Goal: Information Seeking & Learning: Find specific fact

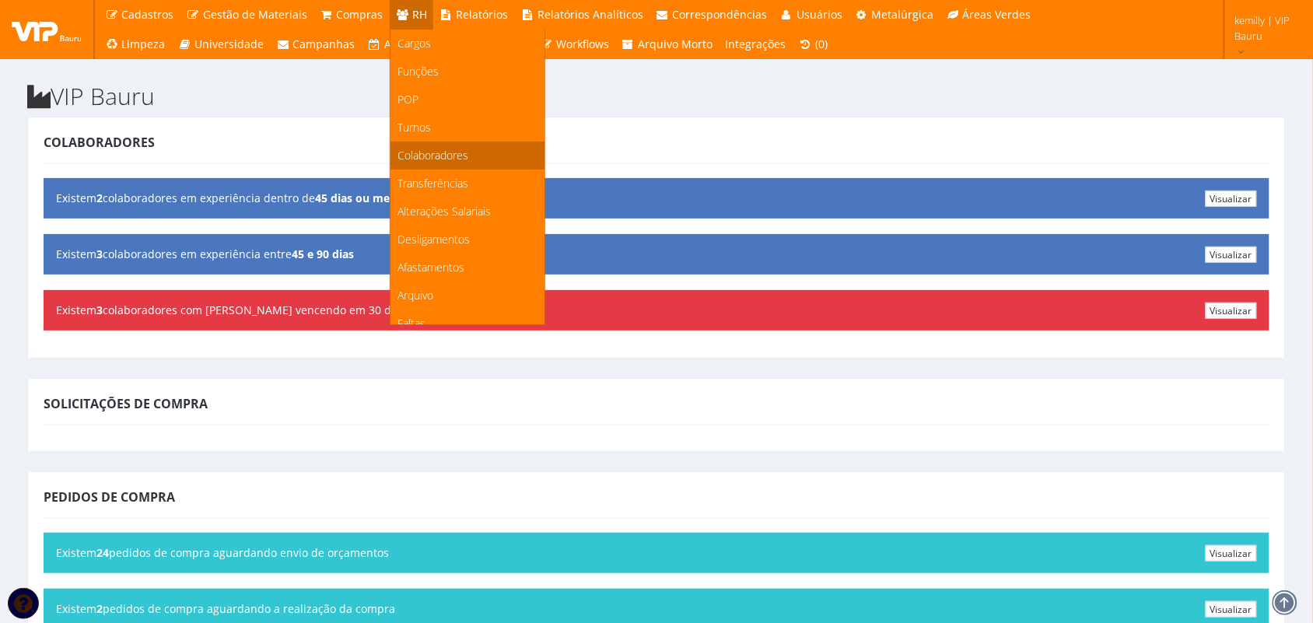
click at [407, 149] on span "Colaboradores" at bounding box center [433, 155] width 71 height 15
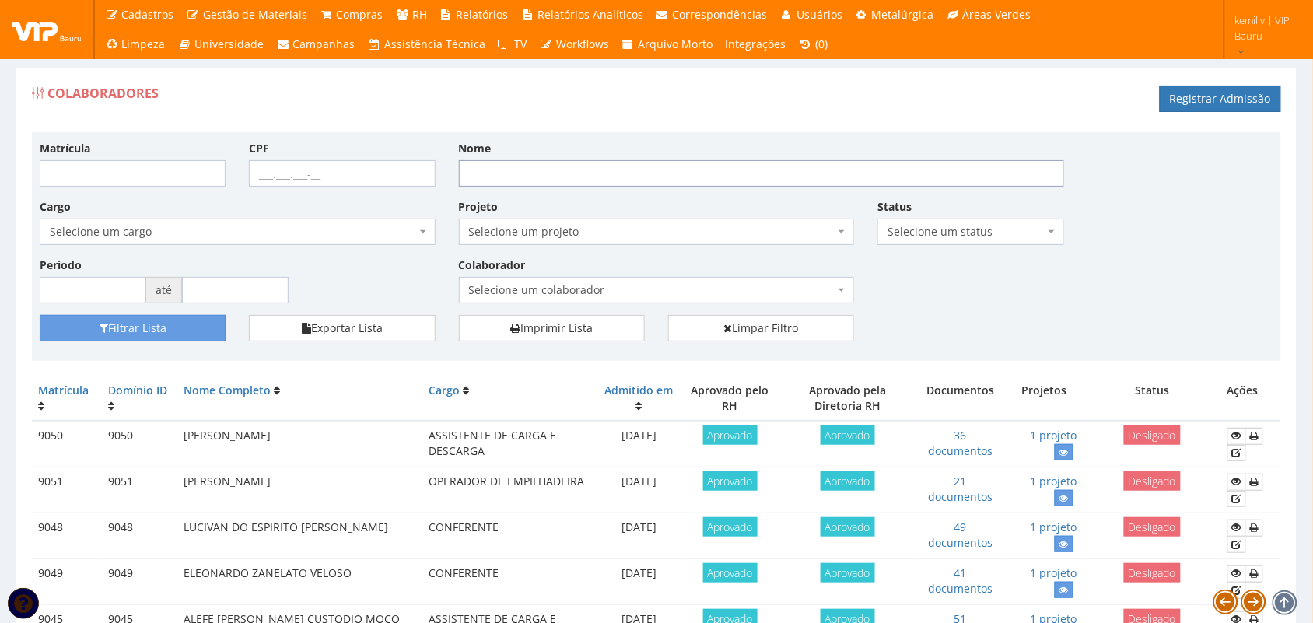
click at [495, 179] on input "Nome" at bounding box center [761, 173] width 605 height 26
type input "EDER"
click at [40, 315] on button "Filtrar Lista" at bounding box center [133, 328] width 186 height 26
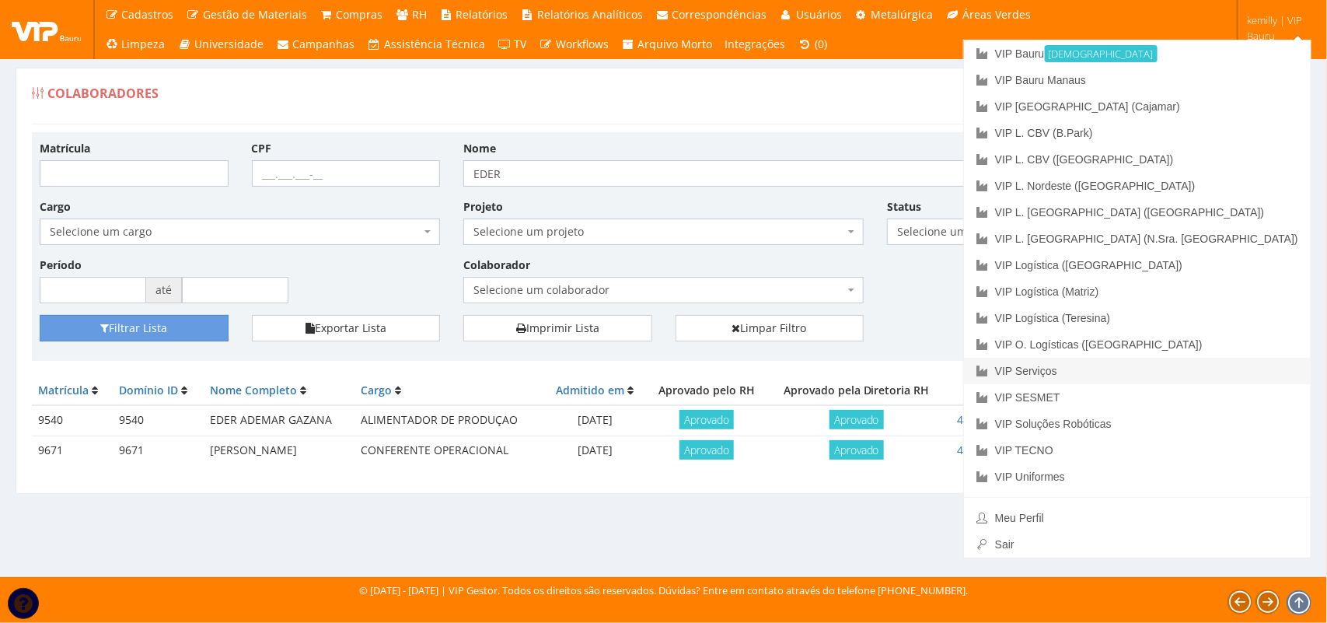
click at [1200, 364] on link "VIP Serviços" at bounding box center [1137, 371] width 347 height 26
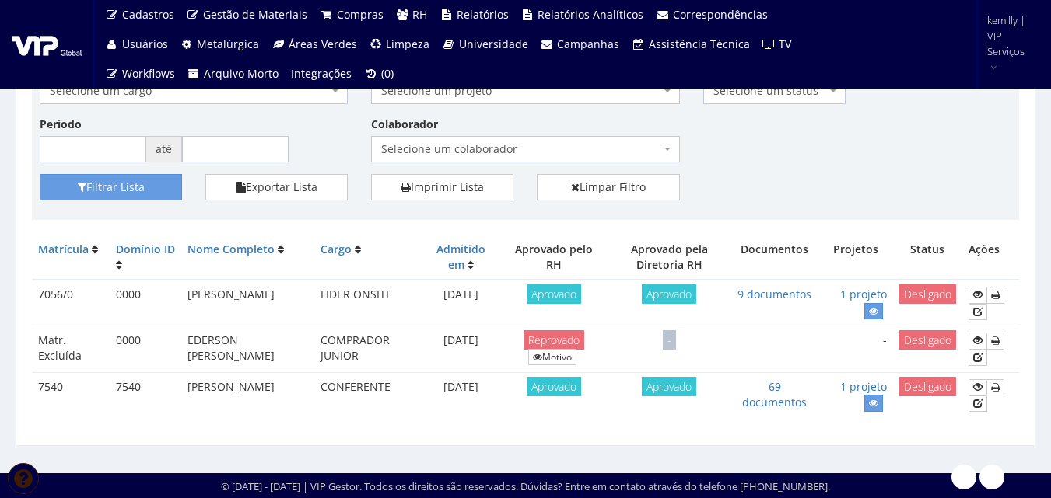
scroll to position [142, 0]
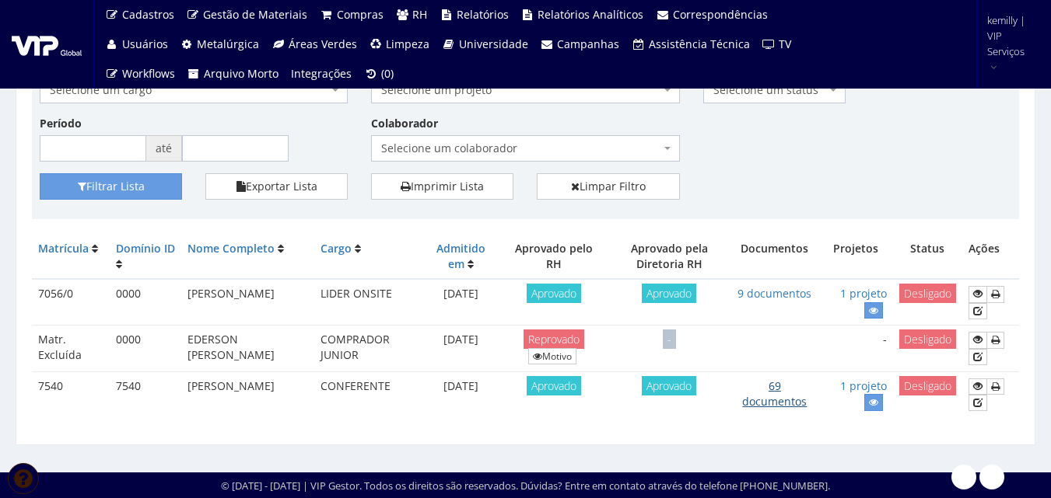
click at [792, 404] on link "69 documentos" at bounding box center [774, 394] width 65 height 30
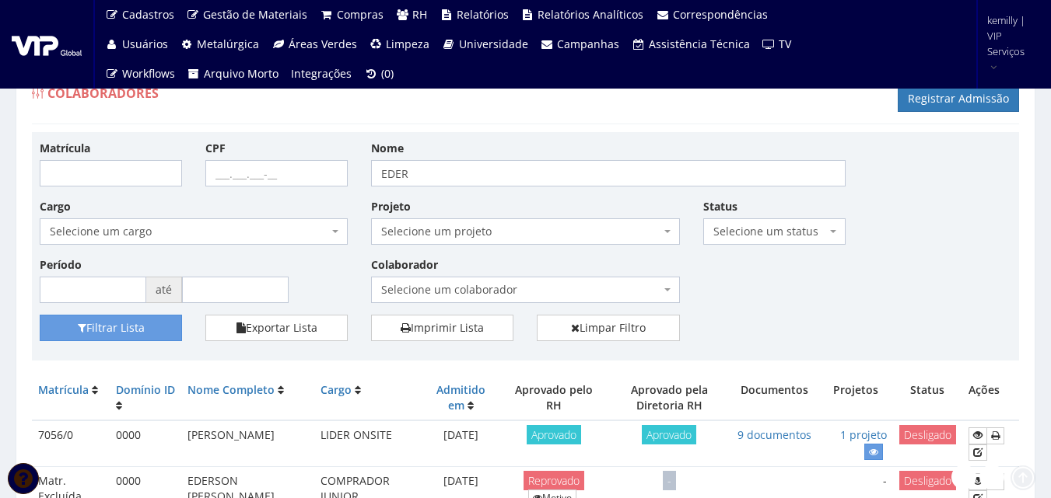
scroll to position [142, 0]
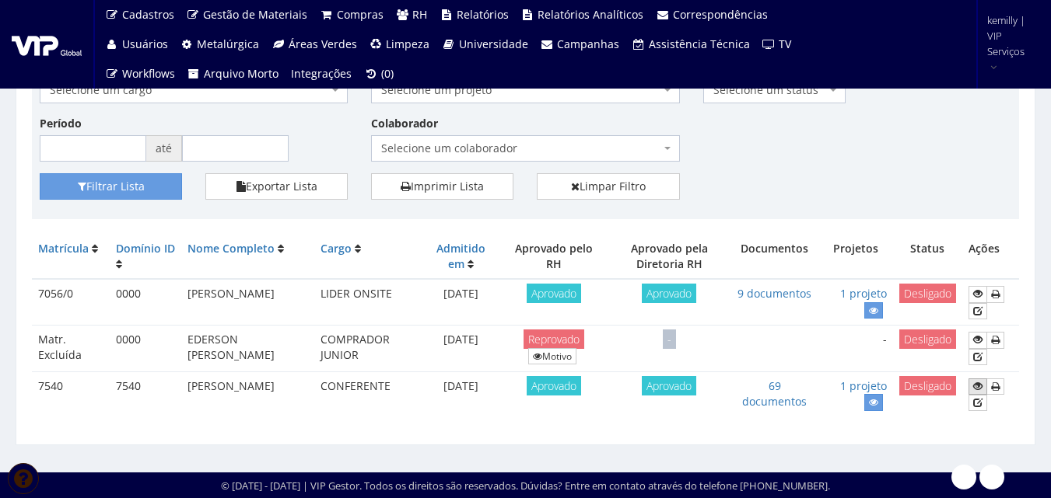
click at [977, 385] on icon at bounding box center [977, 386] width 9 height 11
click at [975, 386] on icon at bounding box center [977, 386] width 9 height 11
click at [575, 360] on link "Motivo" at bounding box center [552, 356] width 48 height 16
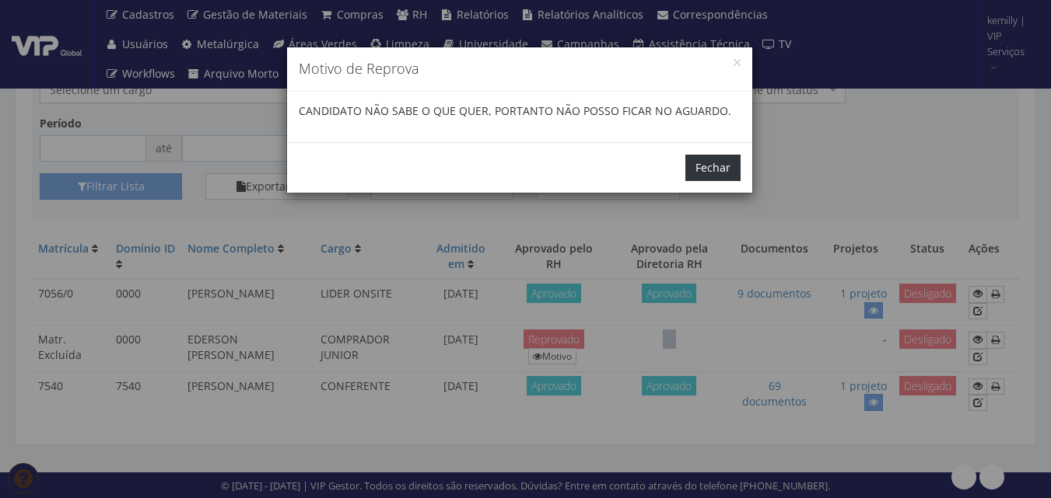
click at [733, 167] on button "Fechar" at bounding box center [712, 168] width 55 height 26
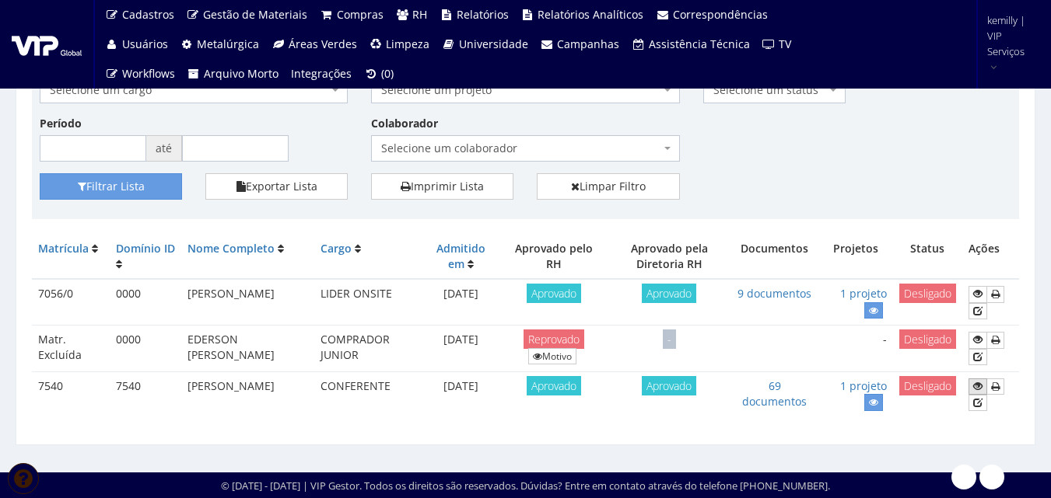
click at [981, 387] on icon at bounding box center [977, 386] width 9 height 11
click at [981, 388] on icon at bounding box center [977, 386] width 9 height 11
click at [980, 383] on icon at bounding box center [977, 386] width 9 height 11
click at [974, 386] on icon at bounding box center [977, 386] width 9 height 11
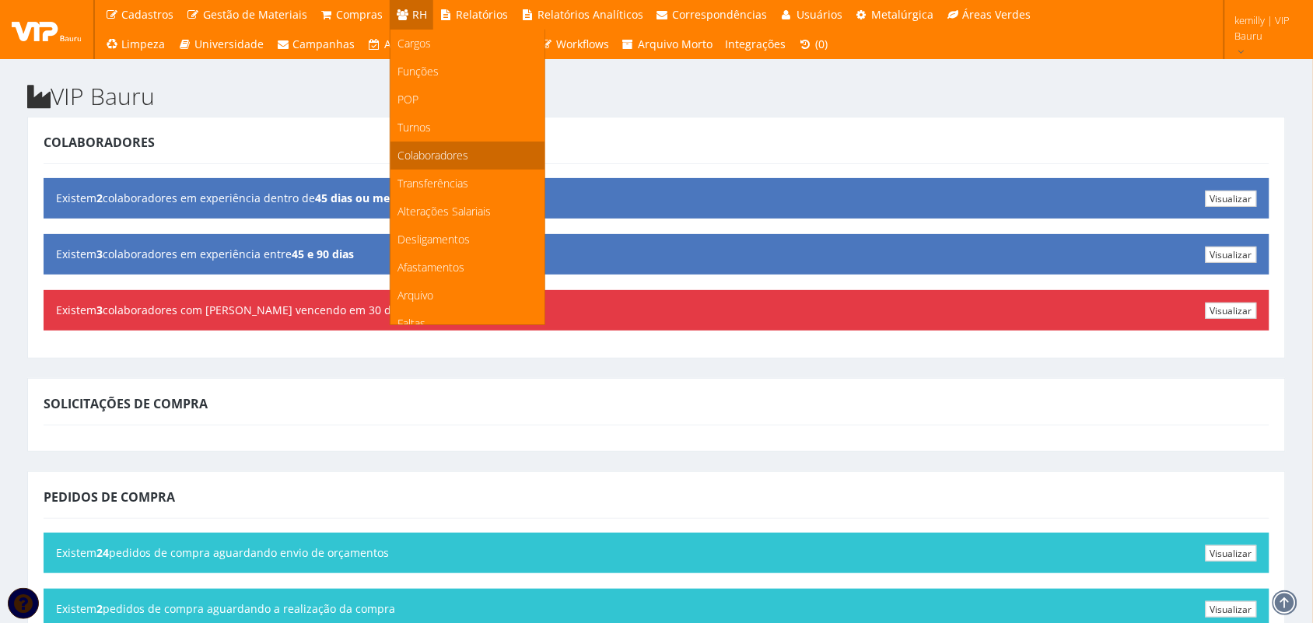
click at [428, 154] on span "Colaboradores" at bounding box center [433, 155] width 71 height 15
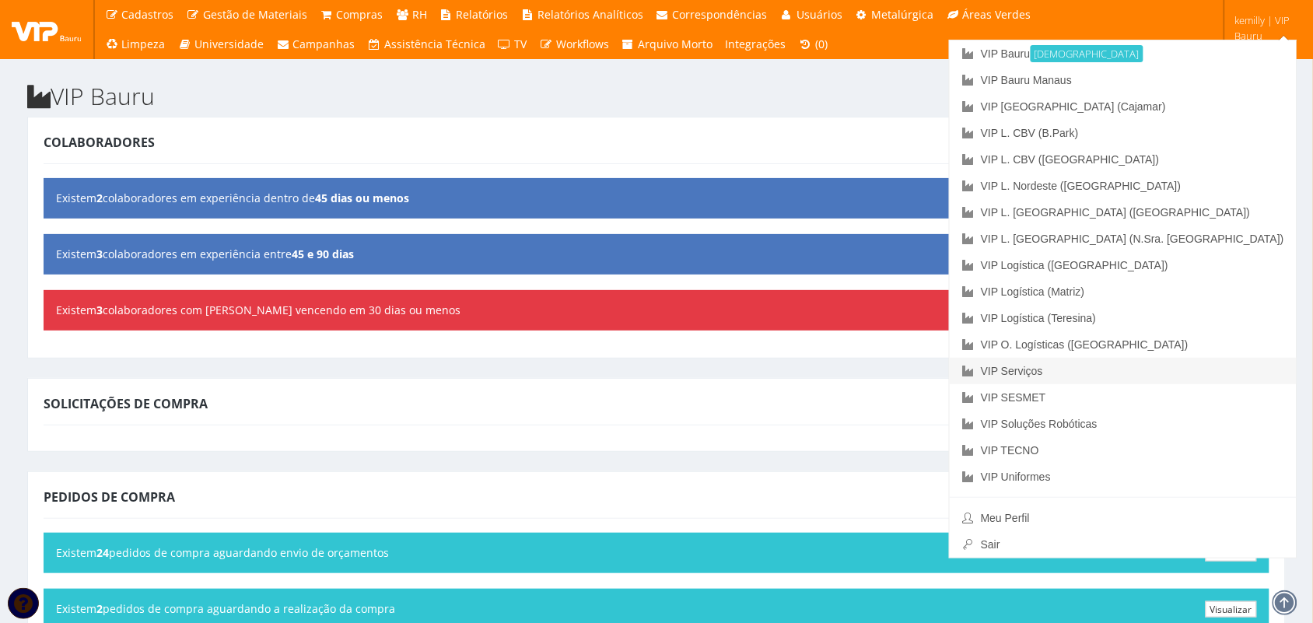
click at [1179, 372] on link "VIP Serviços" at bounding box center [1122, 371] width 347 height 26
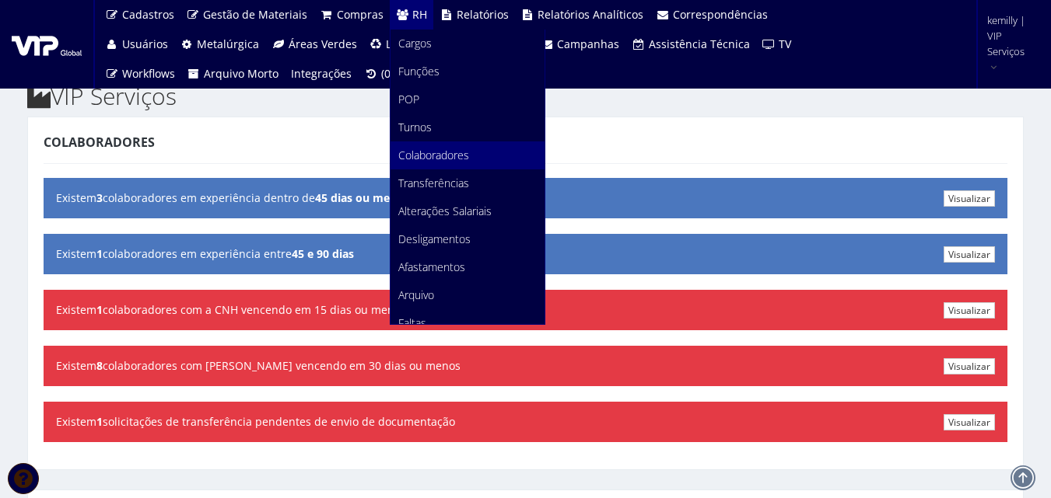
click at [412, 149] on span "Colaboradores" at bounding box center [433, 155] width 71 height 15
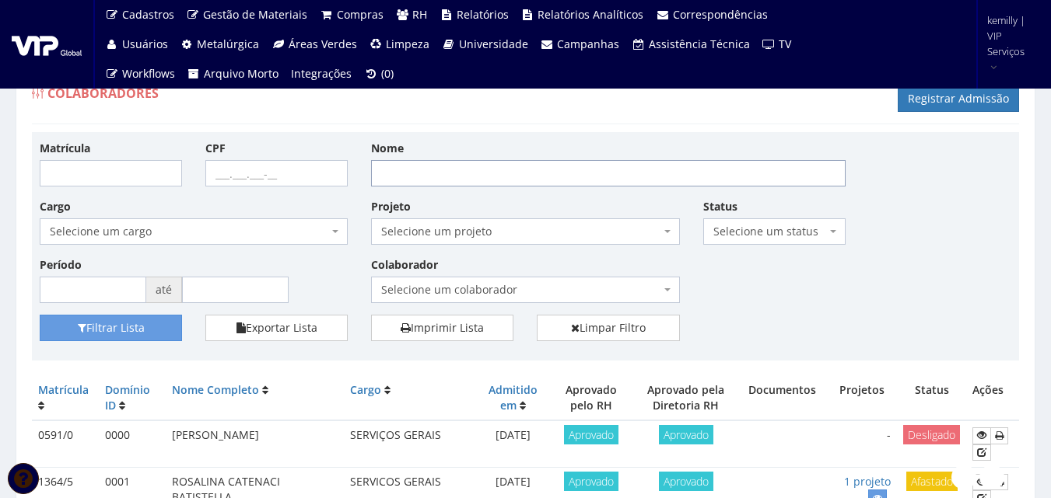
click at [441, 176] on input "Nome" at bounding box center [608, 173] width 474 height 26
type input "EDER"
click at [40, 315] on button "Filtrar Lista" at bounding box center [111, 328] width 142 height 26
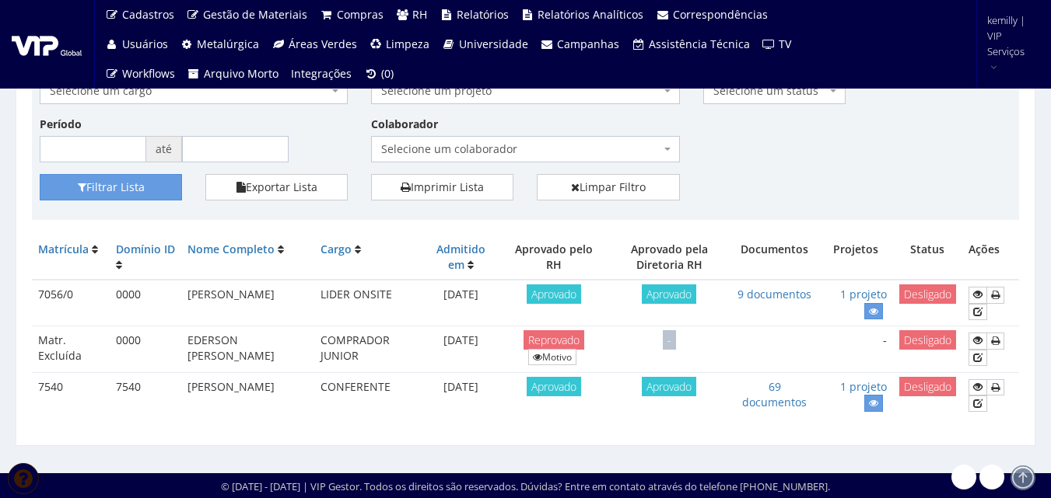
scroll to position [142, 0]
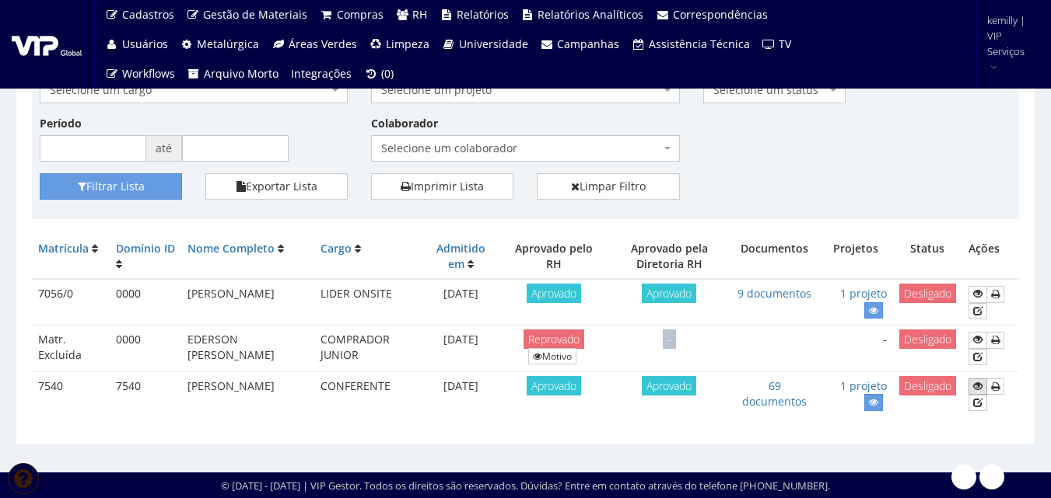
click at [974, 382] on icon at bounding box center [977, 386] width 9 height 11
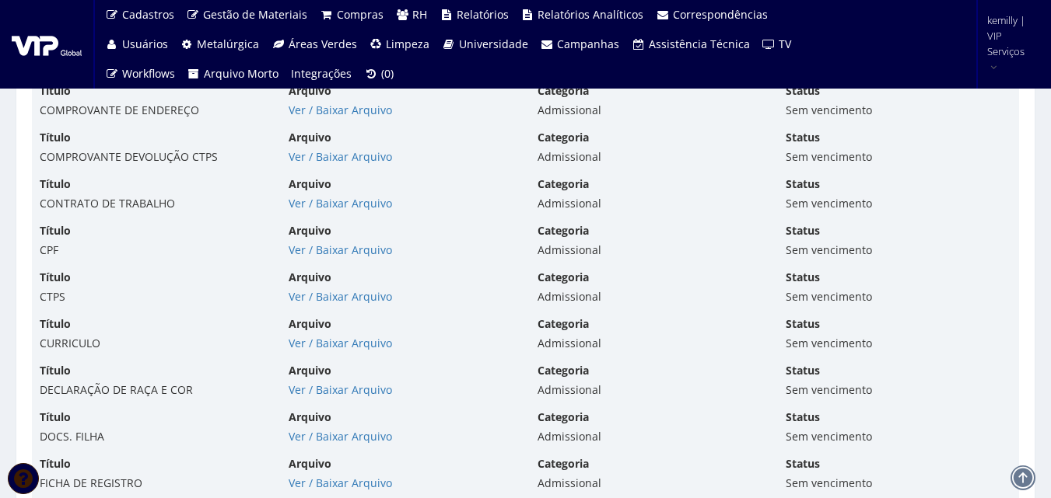
scroll to position [4044, 0]
click at [306, 156] on link "Ver / Baixar Arquivo" at bounding box center [339, 156] width 103 height 15
click at [327, 201] on link "Ver / Baixar Arquivo" at bounding box center [339, 202] width 103 height 15
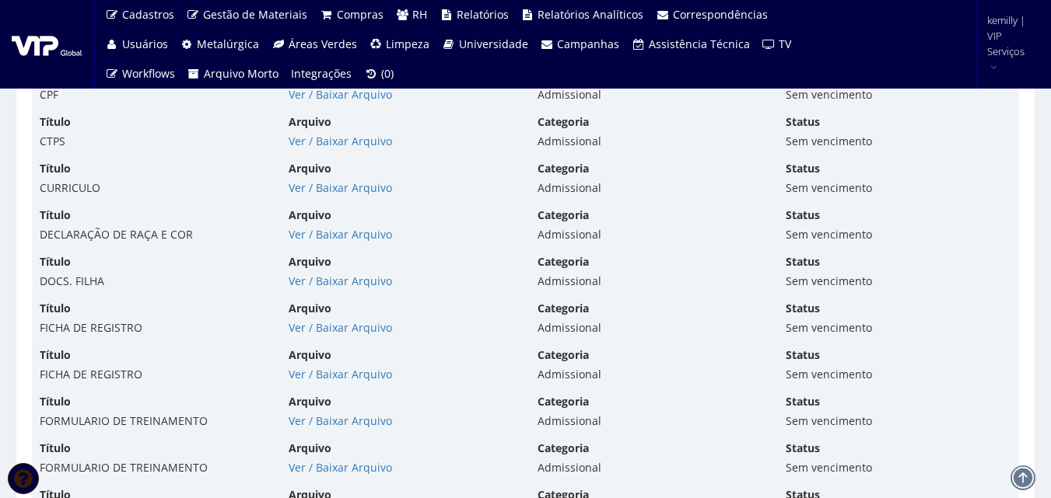
scroll to position [4199, 0]
click at [324, 236] on link "Ver / Baixar Arquivo" at bounding box center [339, 233] width 103 height 15
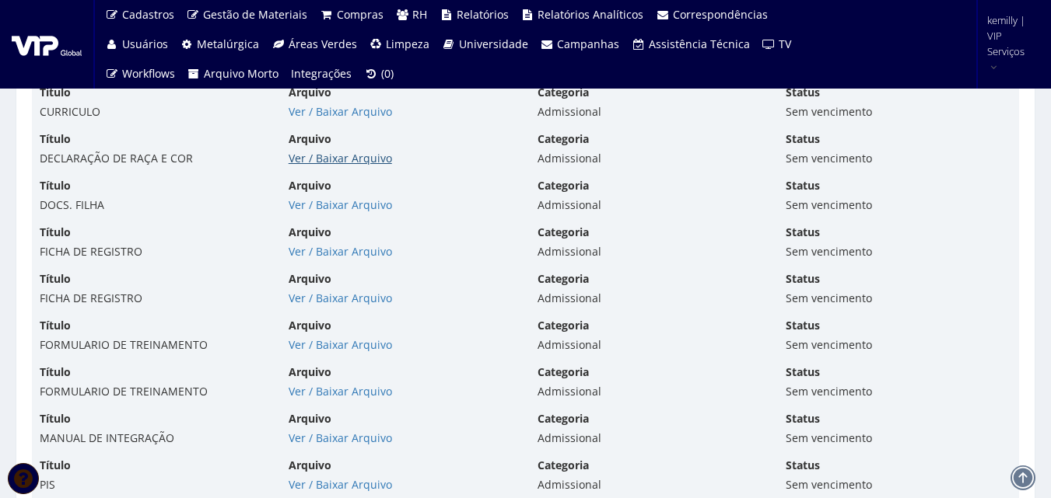
scroll to position [4355, 0]
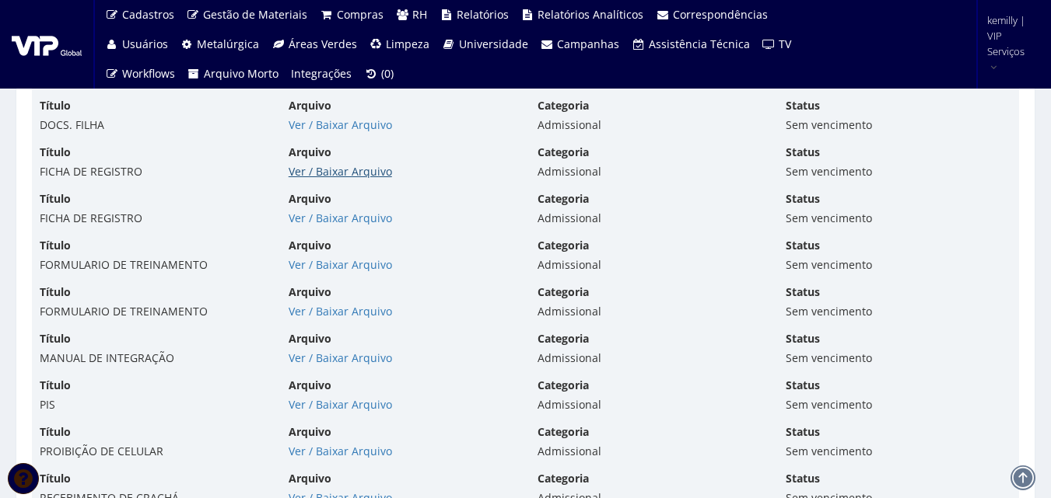
click at [333, 177] on link "Ver / Baixar Arquivo" at bounding box center [339, 171] width 103 height 15
click at [306, 222] on link "Ver / Baixar Arquivo" at bounding box center [339, 218] width 103 height 15
click at [295, 265] on link "Ver / Baixar Arquivo" at bounding box center [339, 264] width 103 height 15
click at [334, 313] on link "Ver / Baixar Arquivo" at bounding box center [339, 311] width 103 height 15
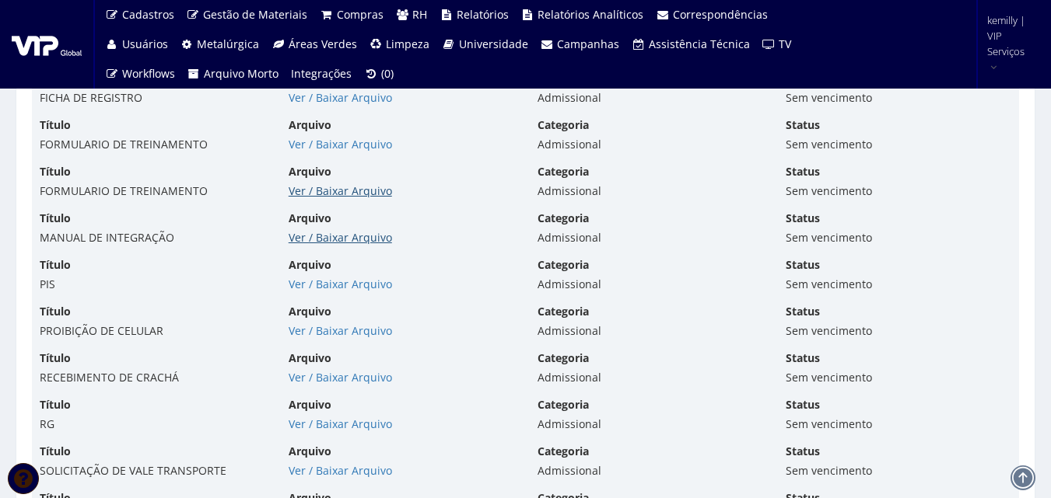
scroll to position [4510, 0]
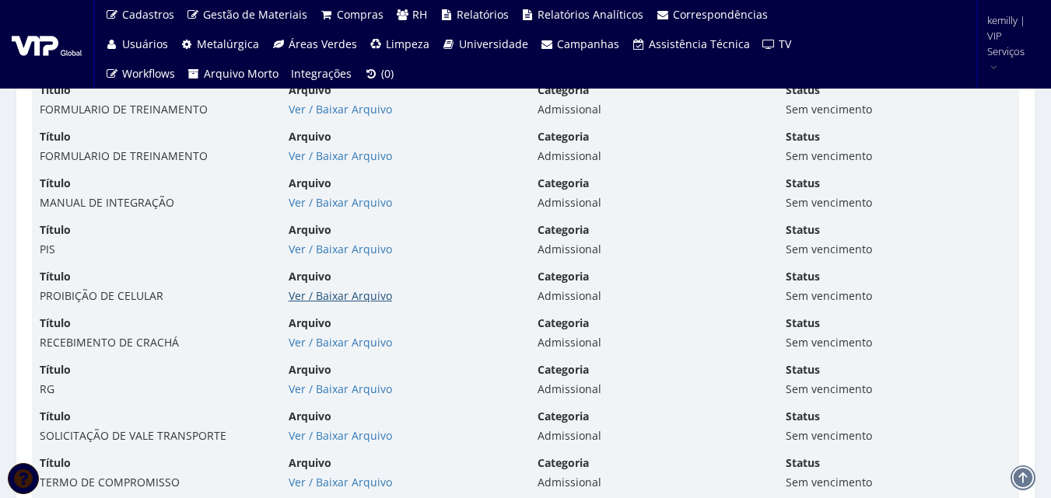
click at [340, 296] on link "Ver / Baixar Arquivo" at bounding box center [339, 295] width 103 height 15
click at [321, 344] on link "Ver / Baixar Arquivo" at bounding box center [339, 342] width 103 height 15
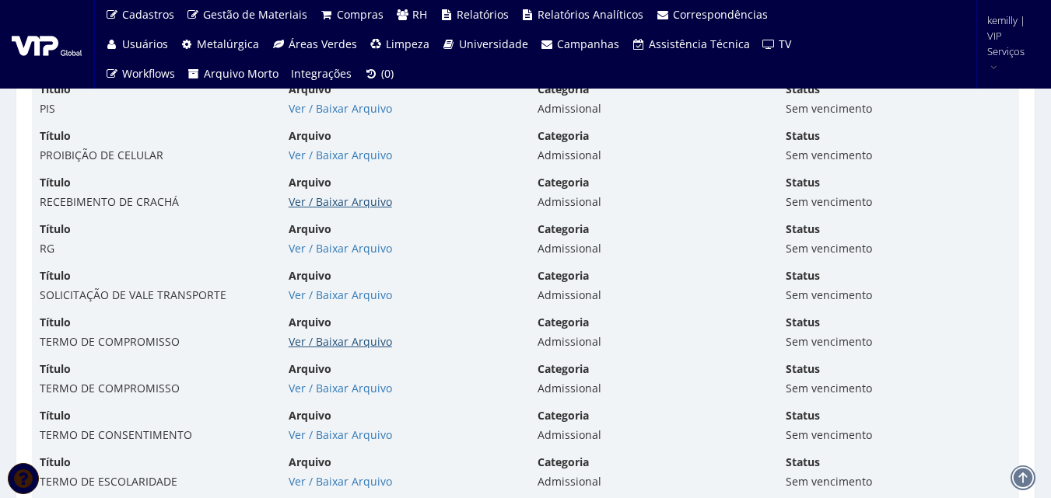
scroll to position [4743, 0]
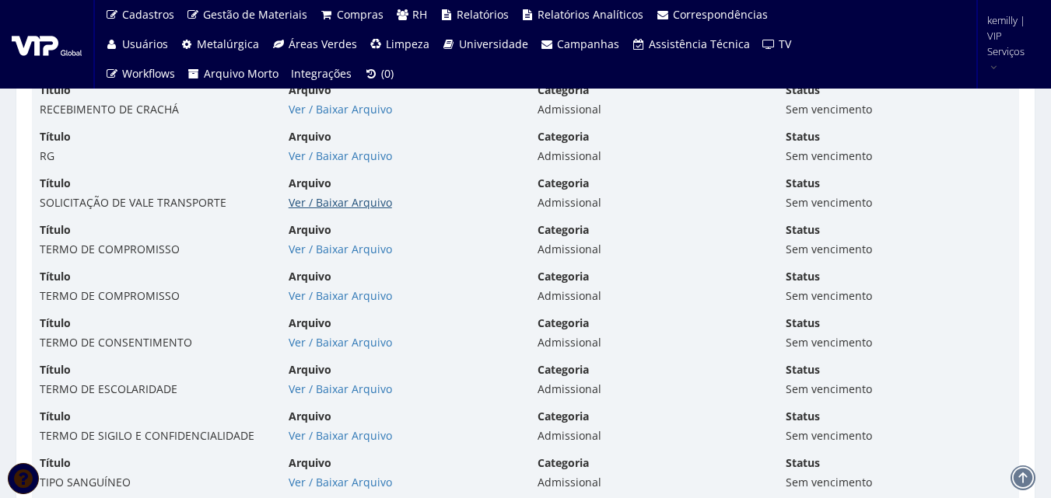
click at [344, 200] on link "Ver / Baixar Arquivo" at bounding box center [339, 202] width 103 height 15
click at [356, 250] on link "Ver / Baixar Arquivo" at bounding box center [339, 249] width 103 height 15
click at [309, 302] on link "Ver / Baixar Arquivo" at bounding box center [339, 295] width 103 height 15
click at [313, 344] on link "Ver / Baixar Arquivo" at bounding box center [339, 342] width 103 height 15
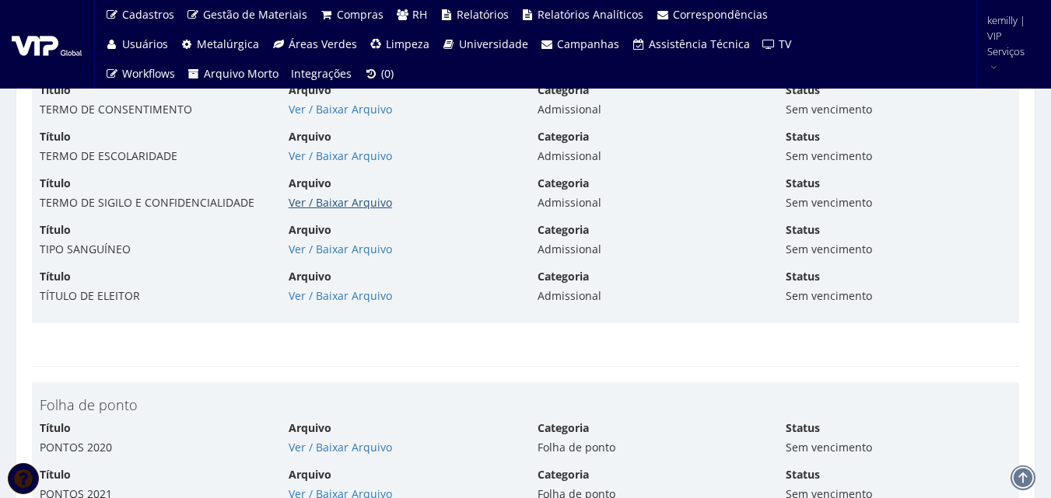
click at [351, 204] on link "Ver / Baixar Arquivo" at bounding box center [339, 202] width 103 height 15
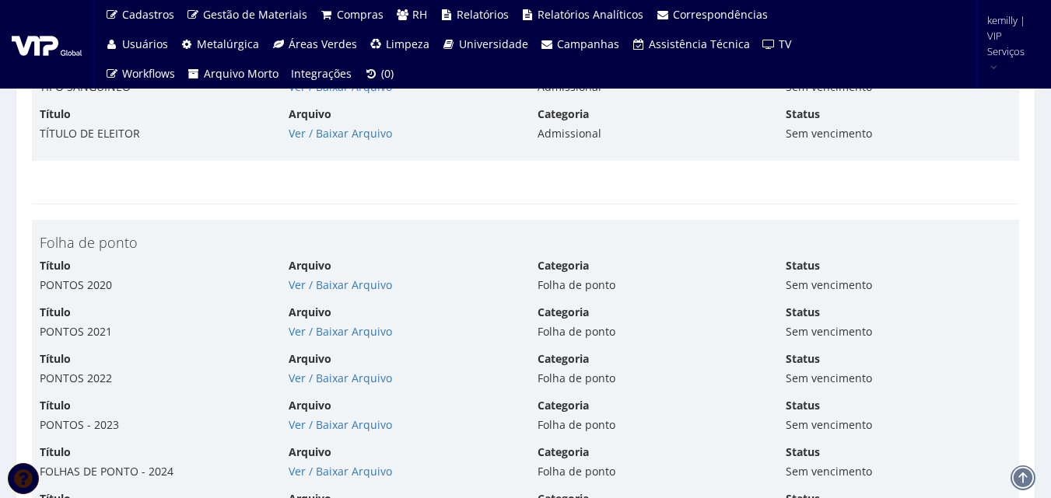
scroll to position [5288, 0]
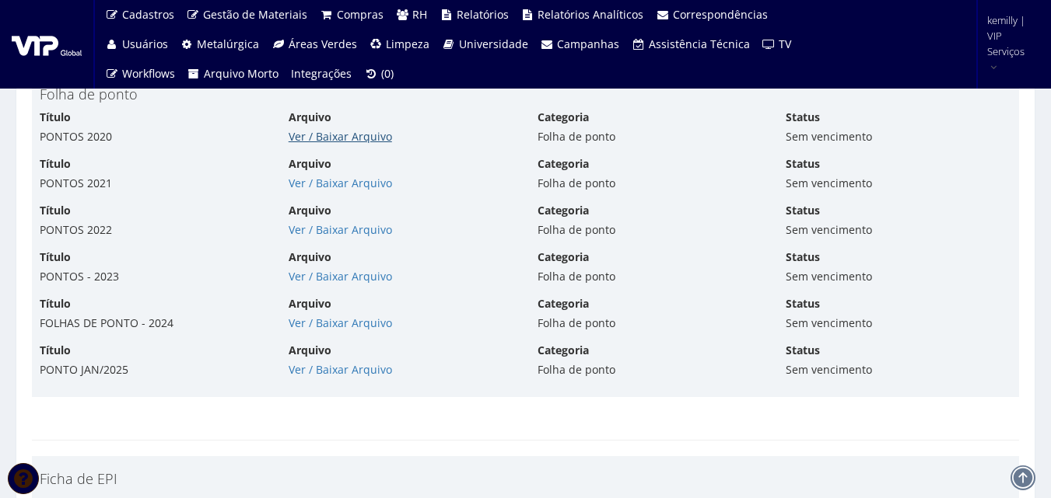
click at [331, 134] on link "Ver / Baixar Arquivo" at bounding box center [339, 136] width 103 height 15
click at [322, 183] on link "Ver / Baixar Arquivo" at bounding box center [339, 183] width 103 height 15
click at [348, 224] on link "Ver / Baixar Arquivo" at bounding box center [339, 229] width 103 height 15
click at [303, 274] on link "Ver / Baixar Arquivo" at bounding box center [339, 276] width 103 height 15
click at [331, 322] on link "Ver / Baixar Arquivo" at bounding box center [339, 323] width 103 height 15
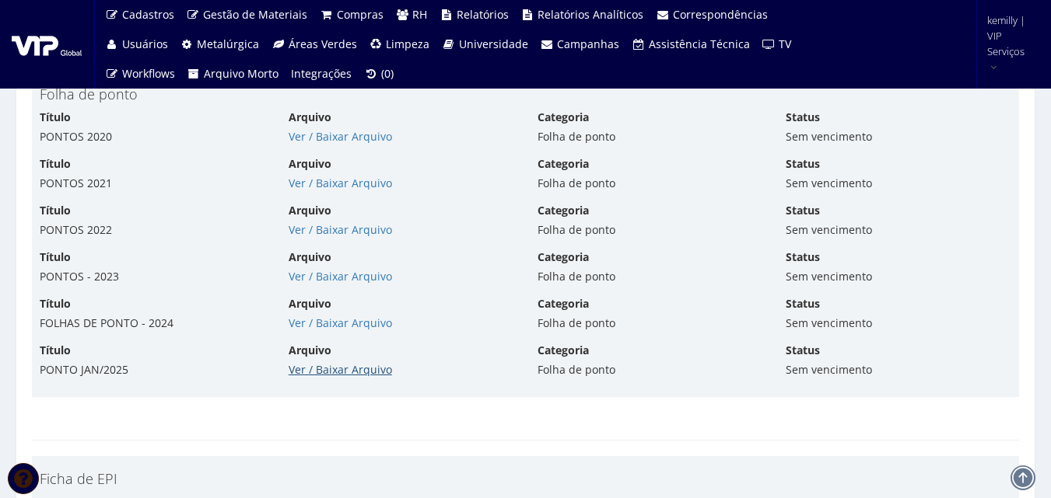
click at [331, 369] on link "Ver / Baixar Arquivo" at bounding box center [339, 369] width 103 height 15
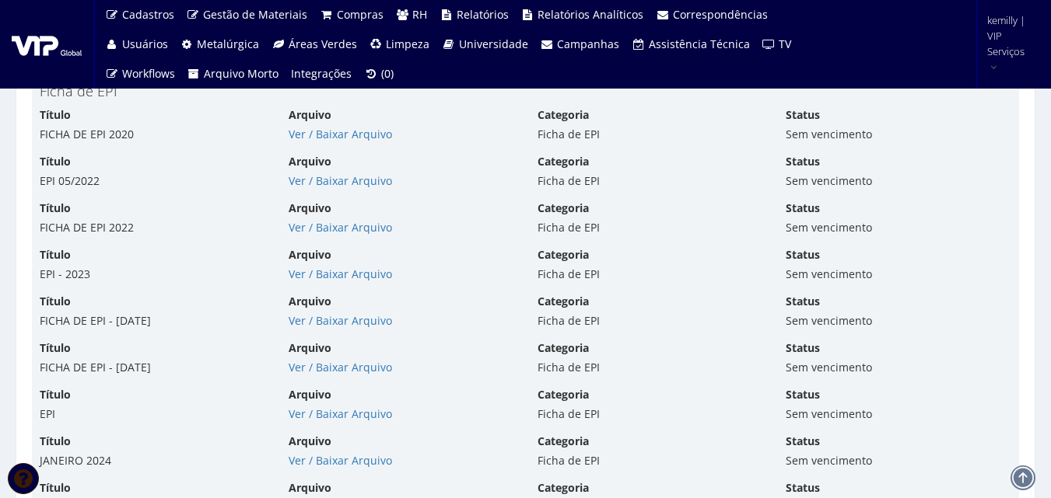
scroll to position [5443, 0]
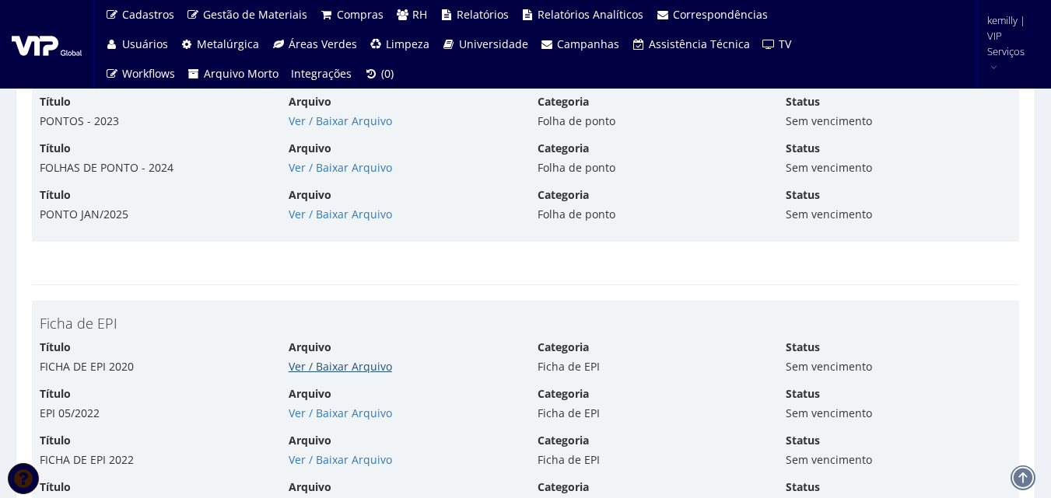
click at [320, 367] on link "Ver / Baixar Arquivo" at bounding box center [339, 366] width 103 height 15
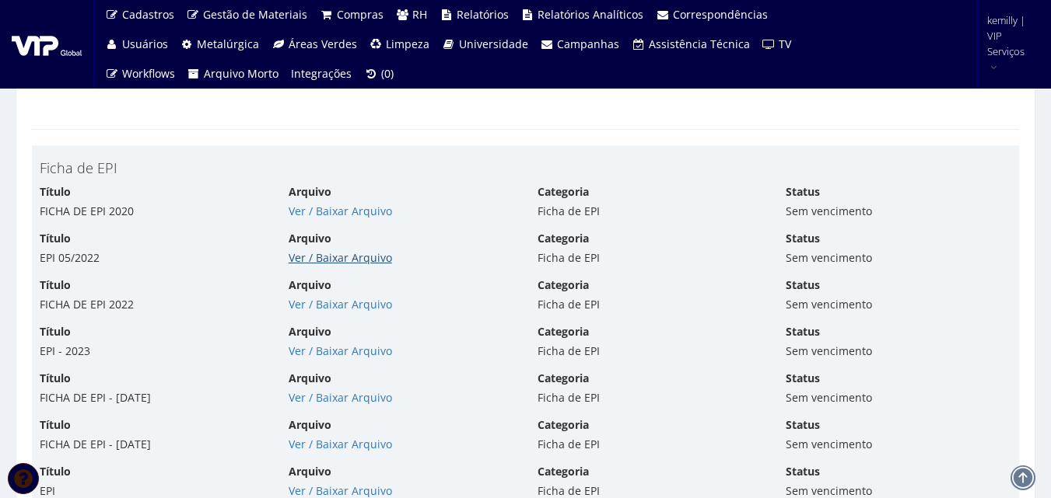
click at [363, 253] on link "Ver / Baixar Arquivo" at bounding box center [339, 257] width 103 height 15
click at [327, 297] on link "Ver / Baixar Arquivo" at bounding box center [339, 304] width 103 height 15
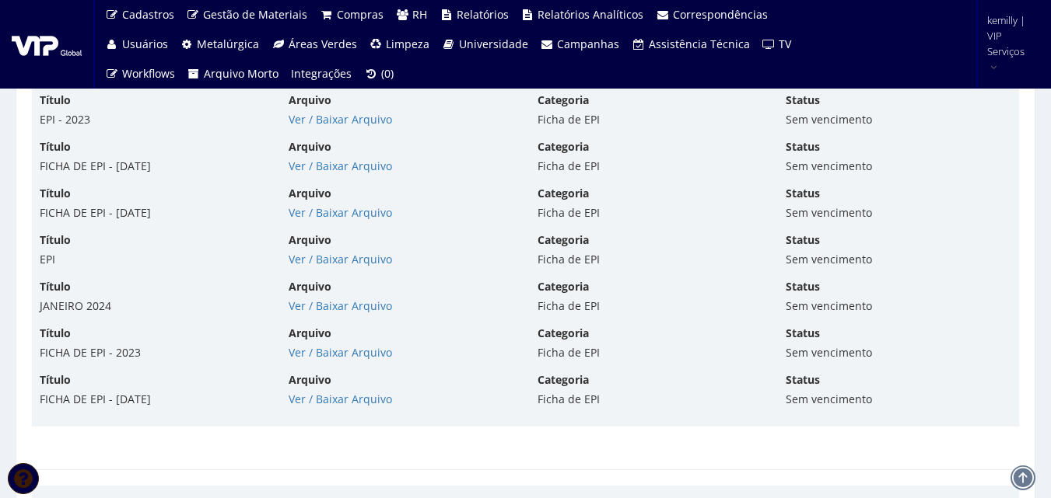
scroll to position [5832, 0]
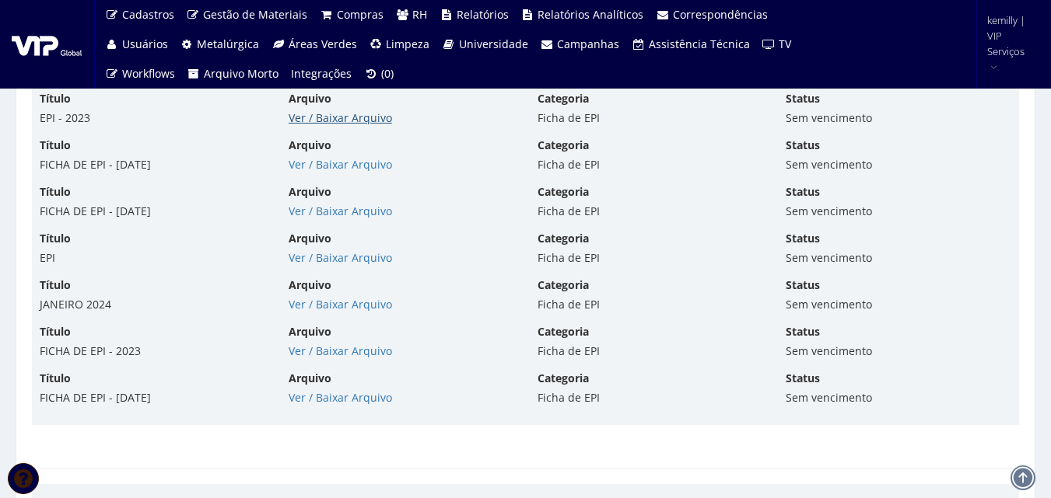
click at [355, 117] on link "Ver / Baixar Arquivo" at bounding box center [339, 117] width 103 height 15
click at [329, 161] on link "Ver / Baixar Arquivo" at bounding box center [339, 164] width 103 height 15
click at [318, 214] on link "Ver / Baixar Arquivo" at bounding box center [339, 211] width 103 height 15
click at [315, 261] on link "Ver / Baixar Arquivo" at bounding box center [339, 257] width 103 height 15
click at [332, 302] on link "Ver / Baixar Arquivo" at bounding box center [339, 304] width 103 height 15
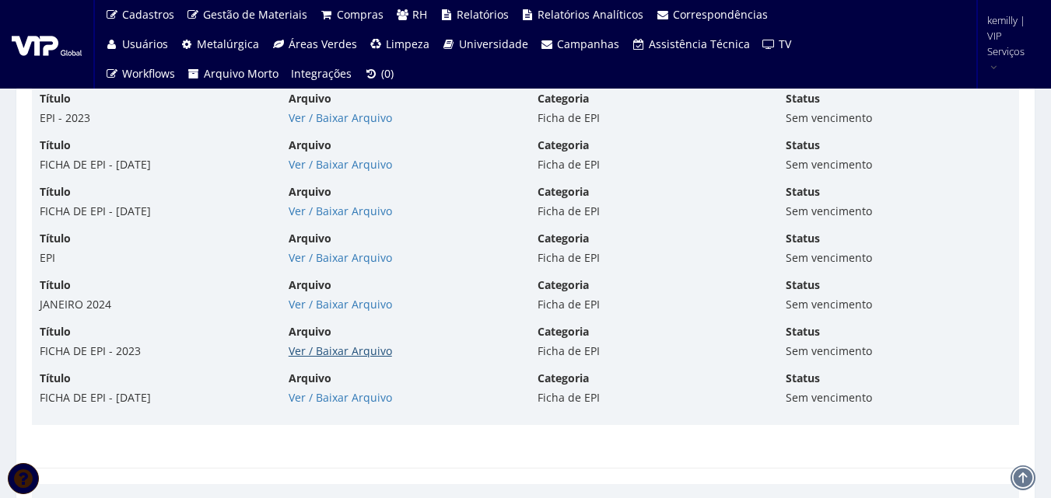
click at [334, 355] on link "Ver / Baixar Arquivo" at bounding box center [339, 351] width 103 height 15
click at [329, 399] on link "Ver / Baixar Arquivo" at bounding box center [339, 397] width 103 height 15
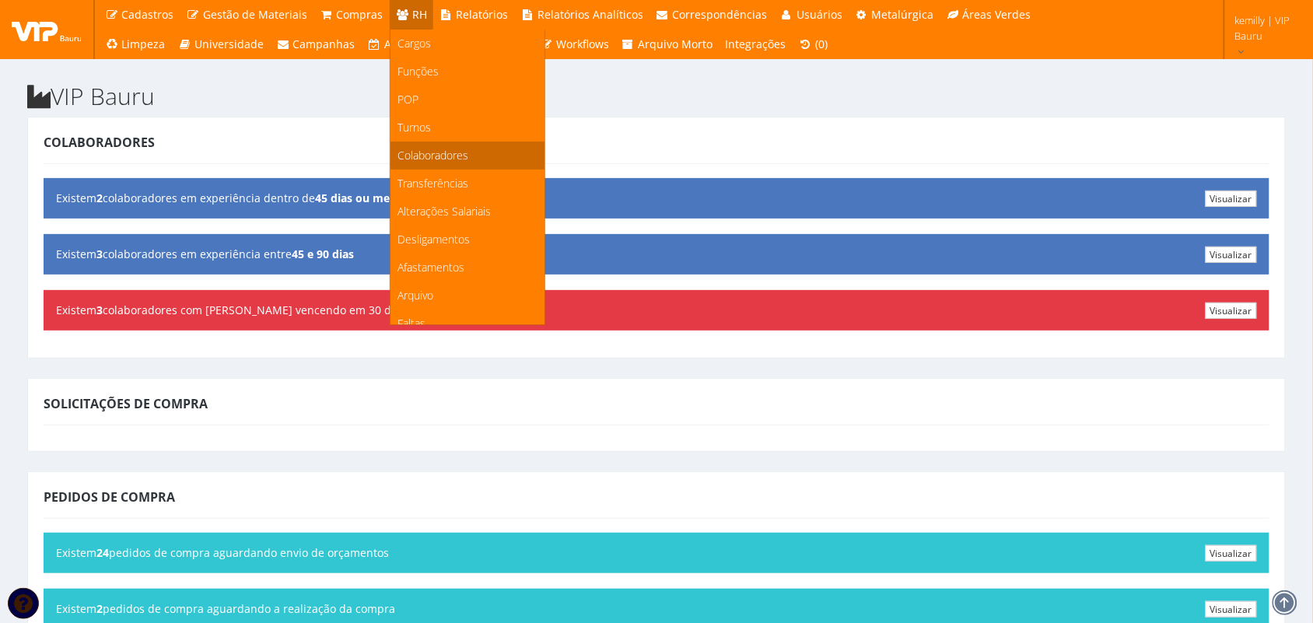
click at [428, 149] on span "Colaboradores" at bounding box center [433, 155] width 71 height 15
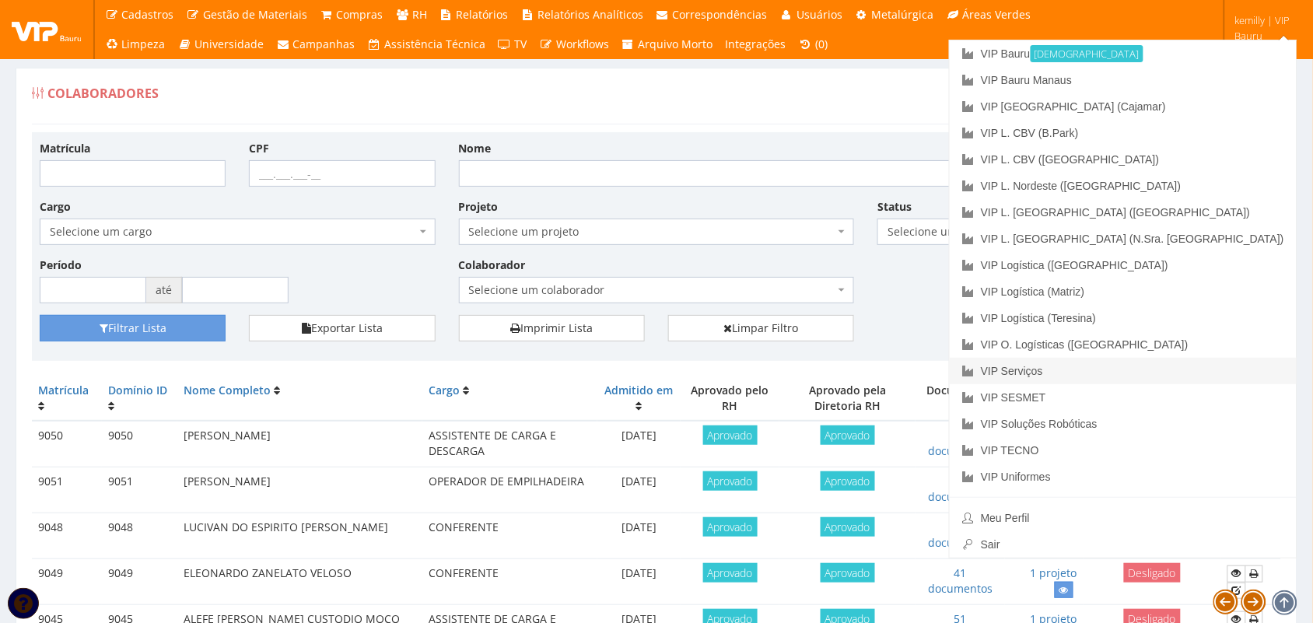
click at [1177, 362] on link "VIP Serviços" at bounding box center [1122, 371] width 347 height 26
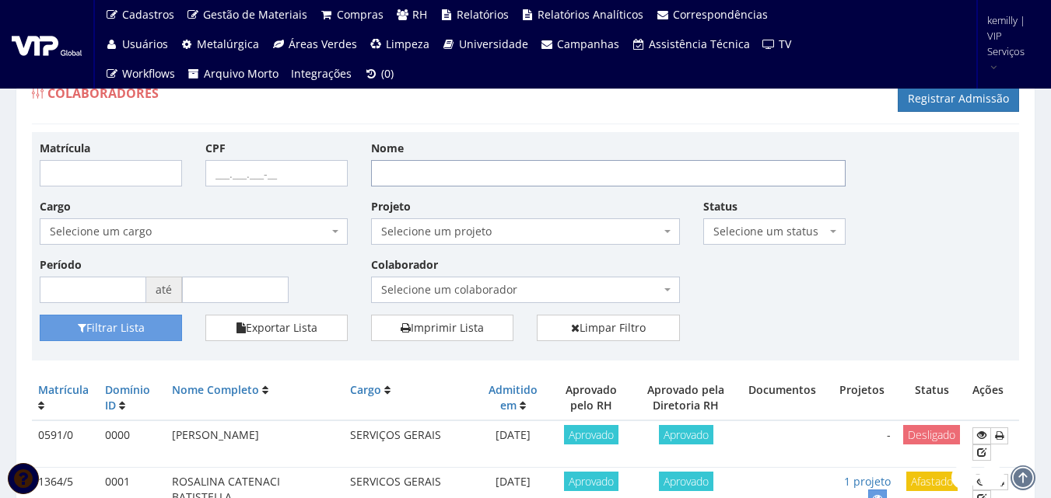
click at [574, 179] on input "Nome" at bounding box center [608, 173] width 474 height 26
type input "EDER"
click at [40, 315] on button "Filtrar Lista" at bounding box center [111, 328] width 142 height 26
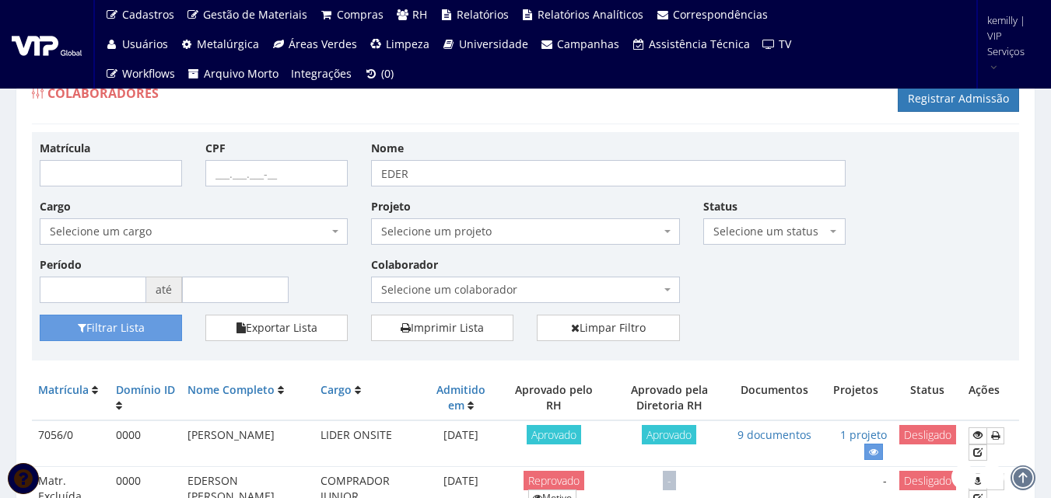
click at [744, 258] on div "Matrícula CPF Nome EDER Cargo Selecione um cargo G0610 D0029 - 4110-05 - AGENTE…" at bounding box center [525, 227] width 995 height 175
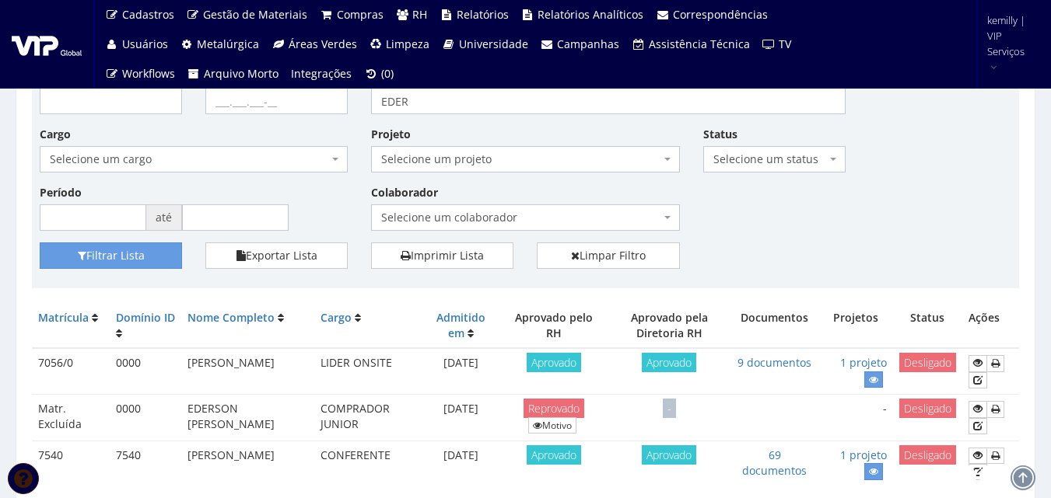
scroll to position [142, 0]
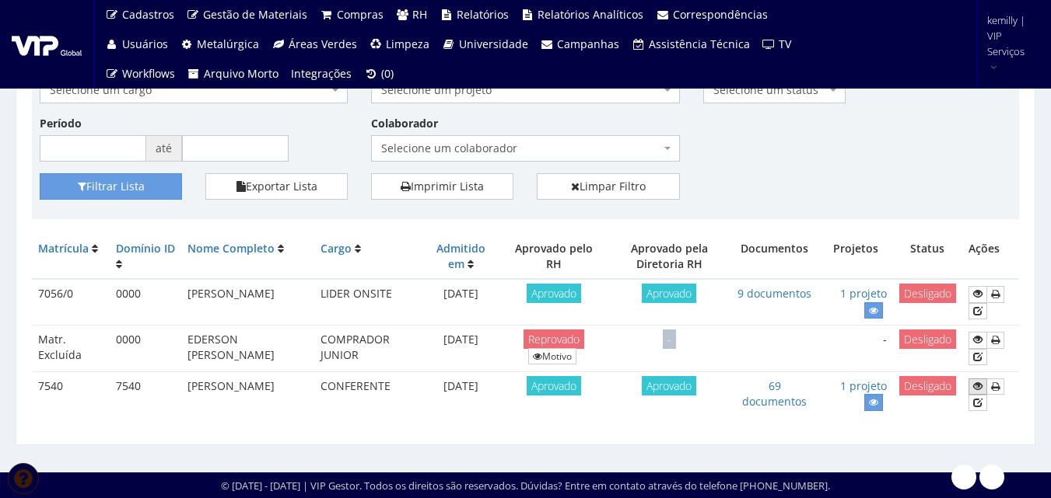
click at [984, 386] on link at bounding box center [977, 387] width 19 height 16
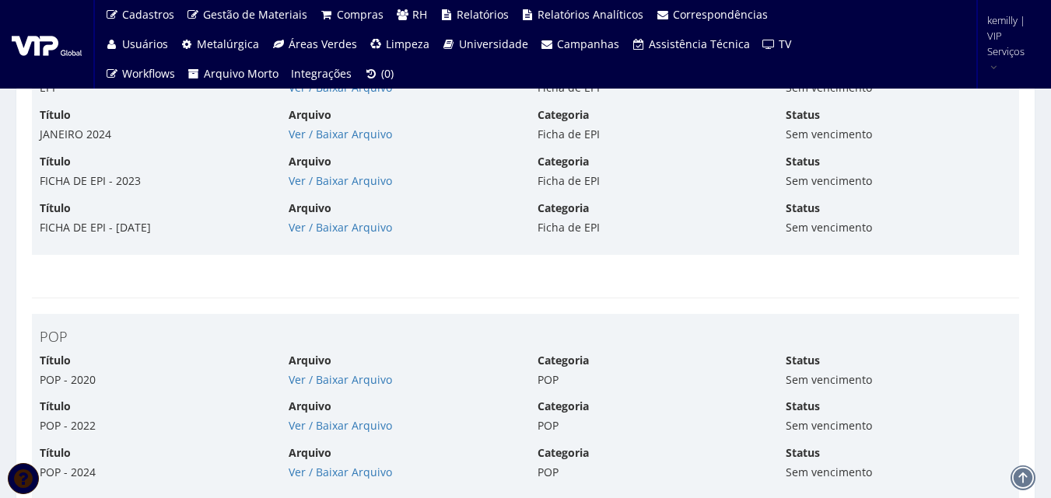
scroll to position [6127, 0]
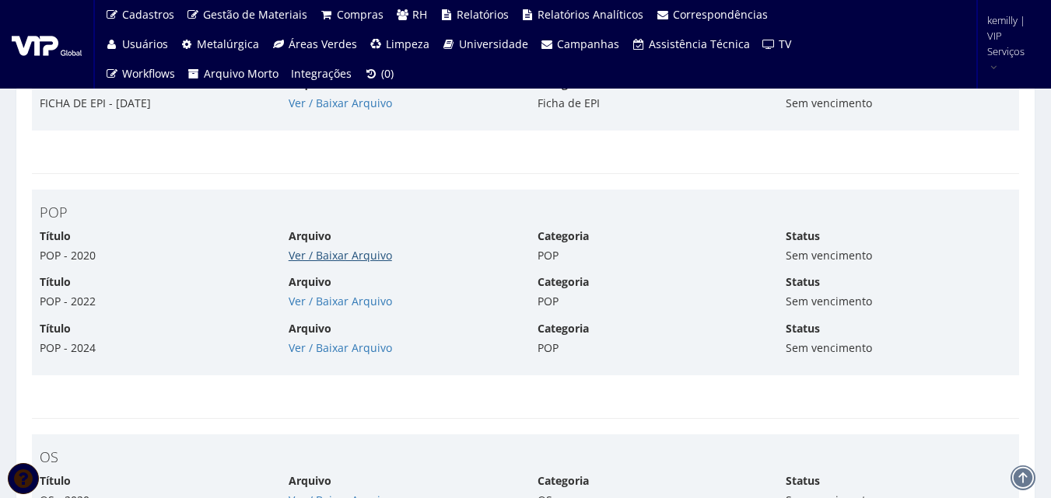
click at [368, 252] on link "Ver / Baixar Arquivo" at bounding box center [339, 255] width 103 height 15
click at [360, 299] on link "Ver / Baixar Arquivo" at bounding box center [339, 301] width 103 height 15
click at [340, 351] on link "Ver / Baixar Arquivo" at bounding box center [339, 348] width 103 height 15
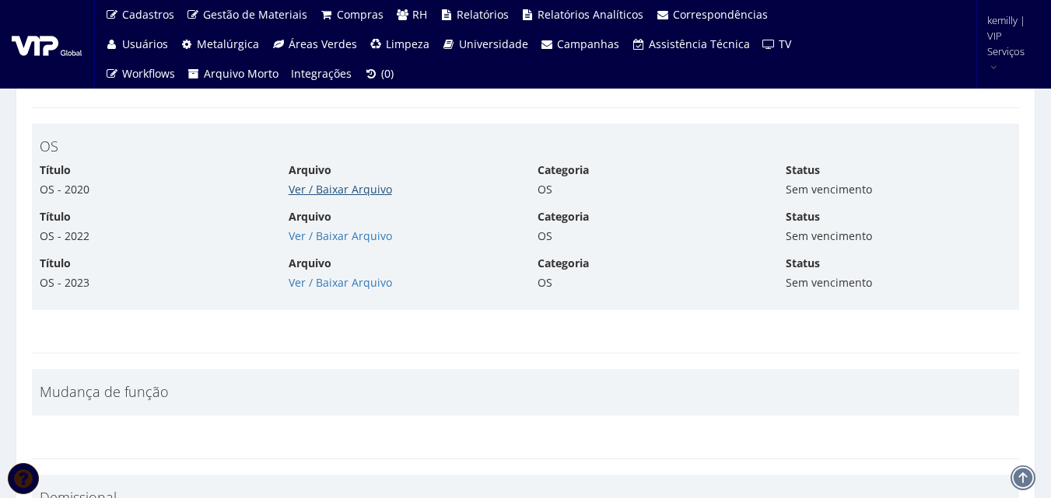
click at [362, 191] on link "Ver / Baixar Arquivo" at bounding box center [339, 189] width 103 height 15
click at [351, 240] on link "Ver / Baixar Arquivo" at bounding box center [339, 236] width 103 height 15
click at [344, 286] on link "Ver / Baixar Arquivo" at bounding box center [339, 282] width 103 height 15
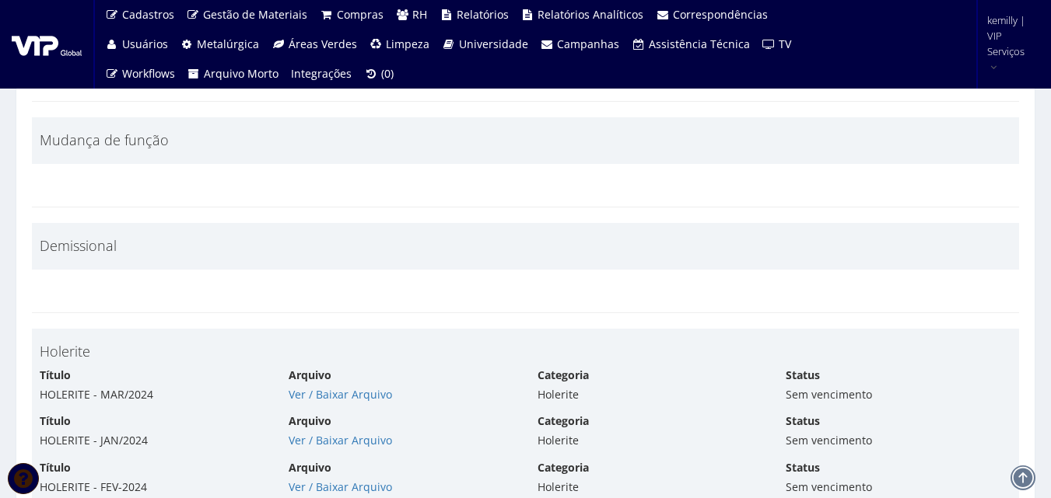
scroll to position [6827, 0]
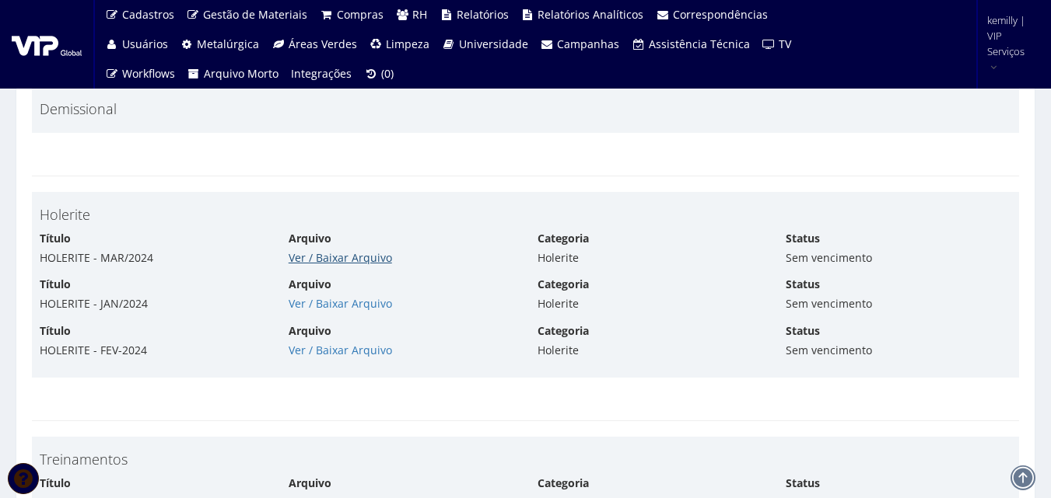
click at [334, 259] on link "Ver / Baixar Arquivo" at bounding box center [339, 257] width 103 height 15
click at [309, 305] on link "Ver / Baixar Arquivo" at bounding box center [339, 303] width 103 height 15
click at [371, 346] on link "Ver / Baixar Arquivo" at bounding box center [339, 350] width 103 height 15
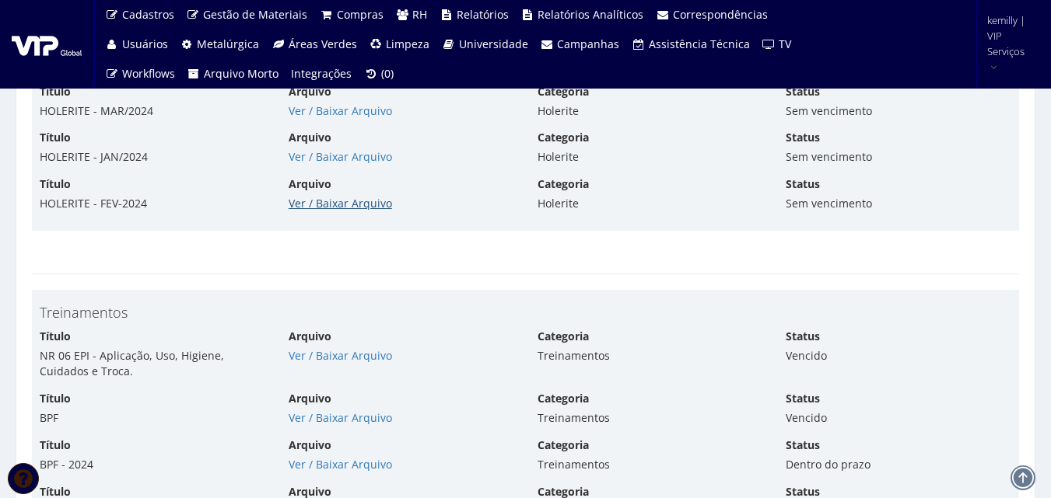
scroll to position [7138, 0]
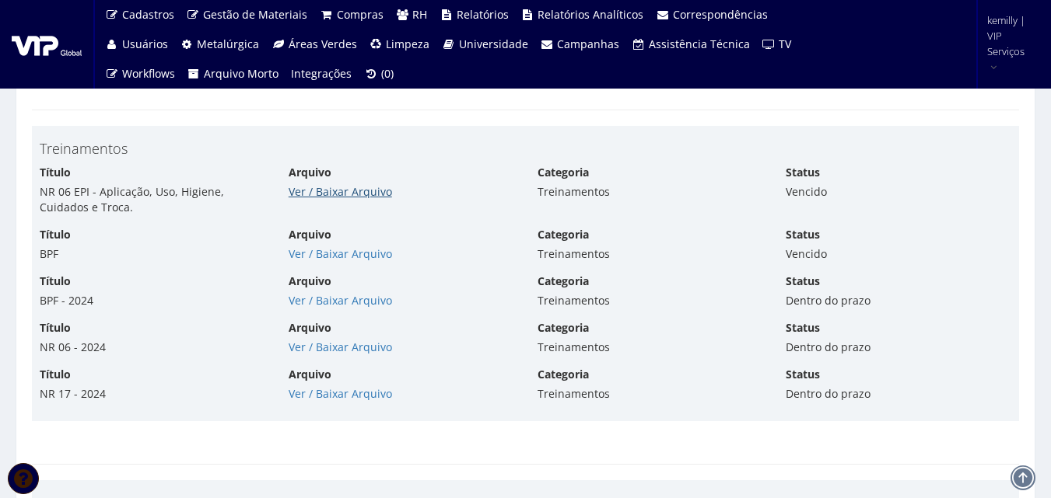
click at [315, 194] on link "Ver / Baixar Arquivo" at bounding box center [339, 191] width 103 height 15
click at [338, 242] on div "Arquivo Ver / Baixar Arquivo" at bounding box center [401, 244] width 249 height 35
click at [326, 265] on div "Título BPF Arquivo Ver / Baixar Arquivo Categoria Treinamentos Status Vencido" at bounding box center [525, 250] width 995 height 47
click at [326, 263] on div "Título BPF Arquivo Ver / Baixar Arquivo Categoria Treinamentos Status Vencido" at bounding box center [525, 250] width 995 height 47
click at [321, 257] on link "Ver / Baixar Arquivo" at bounding box center [339, 253] width 103 height 15
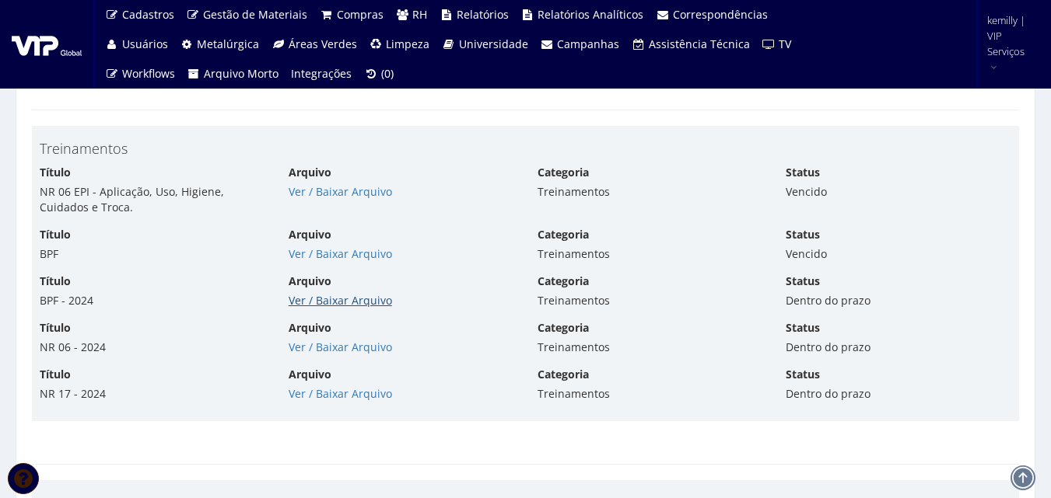
click at [337, 300] on link "Ver / Baixar Arquivo" at bounding box center [339, 300] width 103 height 15
click at [333, 341] on link "Ver / Baixar Arquivo" at bounding box center [339, 347] width 103 height 15
click at [335, 389] on link "Ver / Baixar Arquivo" at bounding box center [339, 393] width 103 height 15
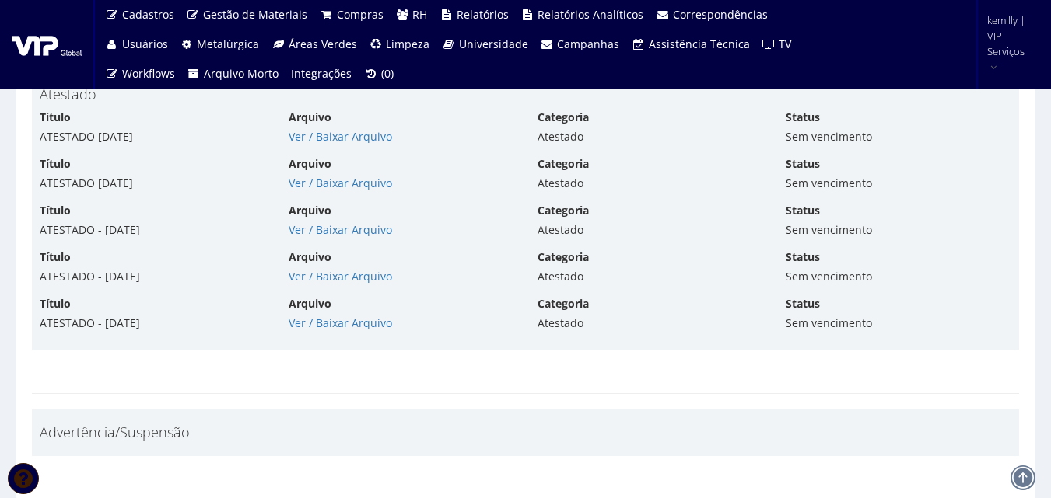
scroll to position [7682, 0]
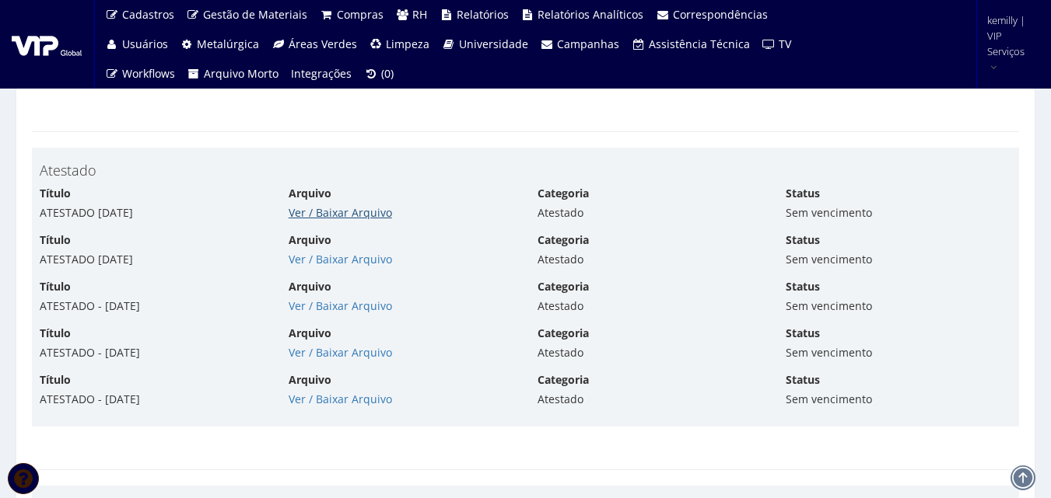
click at [328, 215] on link "Ver / Baixar Arquivo" at bounding box center [339, 212] width 103 height 15
click at [316, 257] on link "Ver / Baixar Arquivo" at bounding box center [339, 259] width 103 height 15
click at [324, 304] on link "Ver / Baixar Arquivo" at bounding box center [339, 306] width 103 height 15
click at [330, 353] on link "Ver / Baixar Arquivo" at bounding box center [339, 352] width 103 height 15
click at [355, 400] on link "Ver / Baixar Arquivo" at bounding box center [339, 399] width 103 height 15
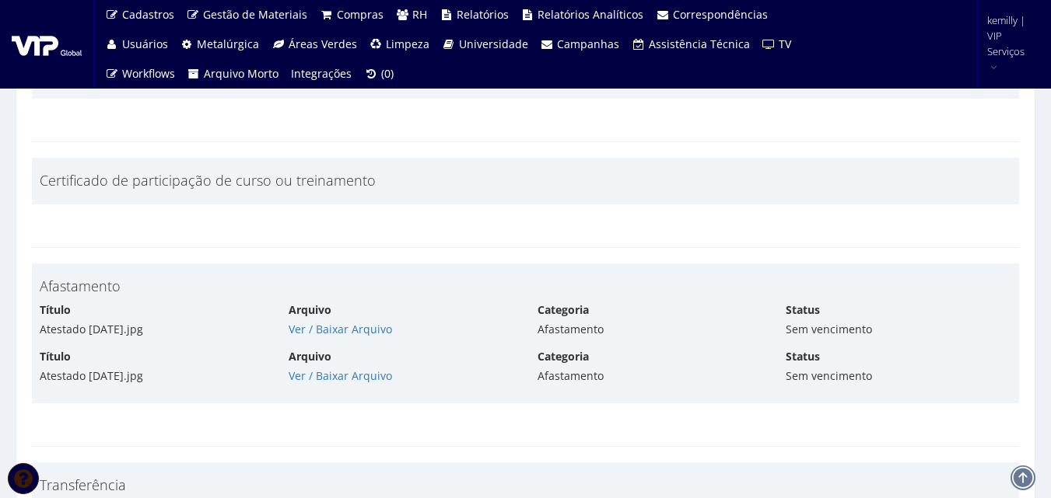
scroll to position [8459, 0]
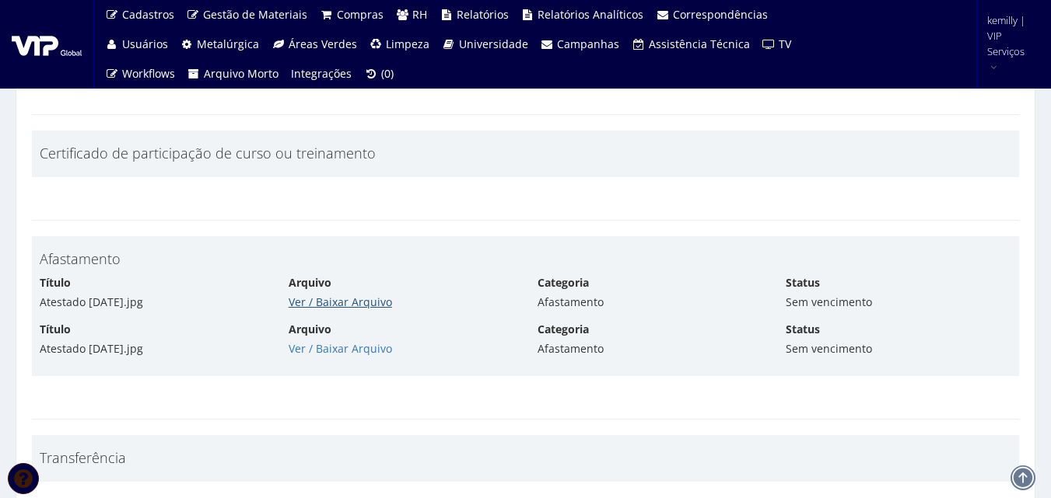
click at [333, 305] on link "Ver / Baixar Arquivo" at bounding box center [339, 302] width 103 height 15
click at [320, 352] on link "Ver / Baixar Arquivo" at bounding box center [339, 348] width 103 height 15
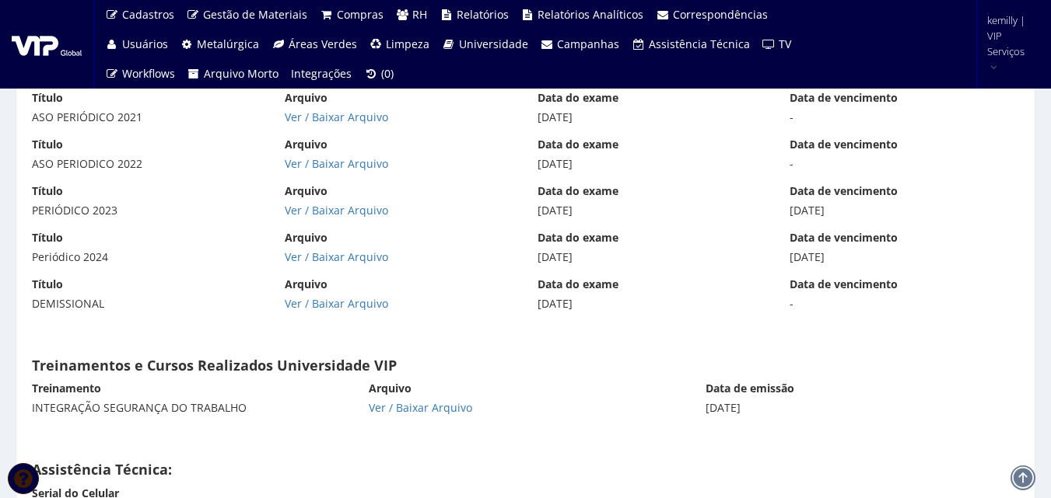
scroll to position [9237, 0]
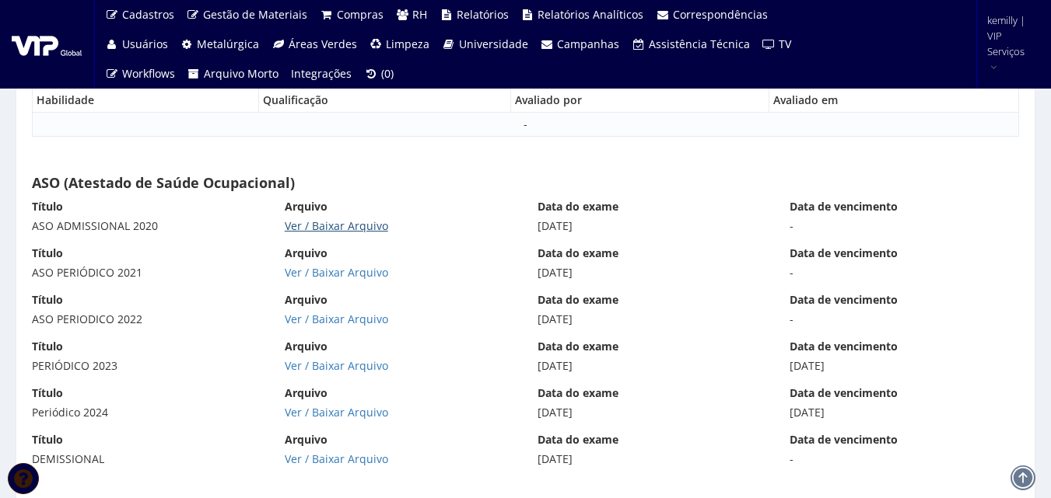
click at [316, 226] on link "Ver / Baixar Arquivo" at bounding box center [336, 226] width 103 height 15
click at [337, 270] on link "Ver / Baixar Arquivo" at bounding box center [336, 272] width 103 height 15
click at [337, 316] on link "Ver / Baixar Arquivo" at bounding box center [336, 319] width 103 height 15
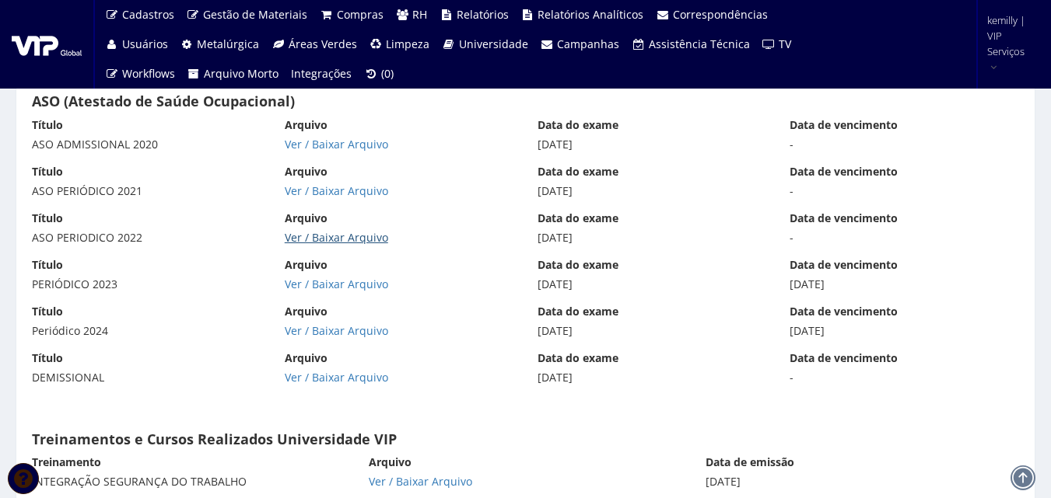
scroll to position [9393, 0]
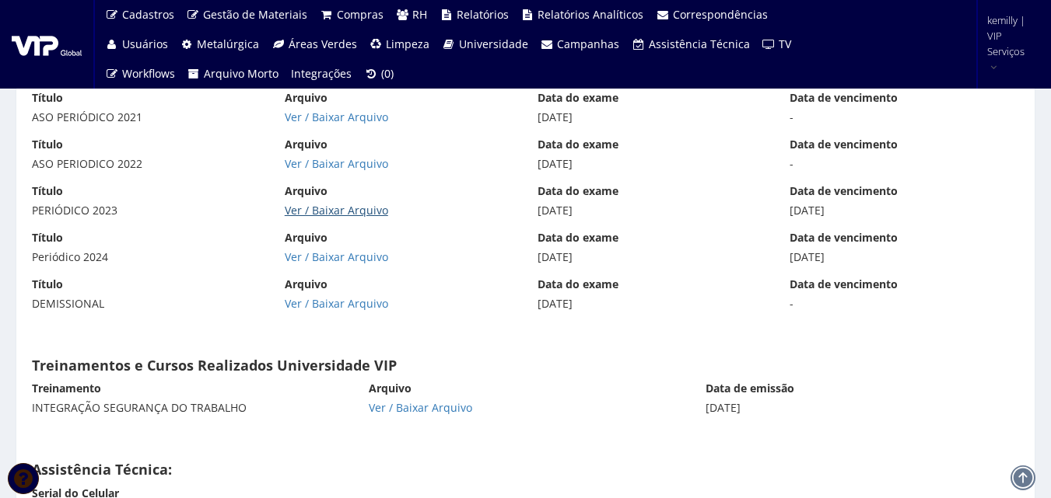
click at [306, 205] on link "Ver / Baixar Arquivo" at bounding box center [336, 210] width 103 height 15
click at [301, 257] on link "Ver / Baixar Arquivo" at bounding box center [336, 257] width 103 height 15
click at [323, 293] on div "Arquivo Ver / Baixar Arquivo" at bounding box center [399, 294] width 253 height 35
click at [363, 306] on link "Ver / Baixar Arquivo" at bounding box center [336, 303] width 103 height 15
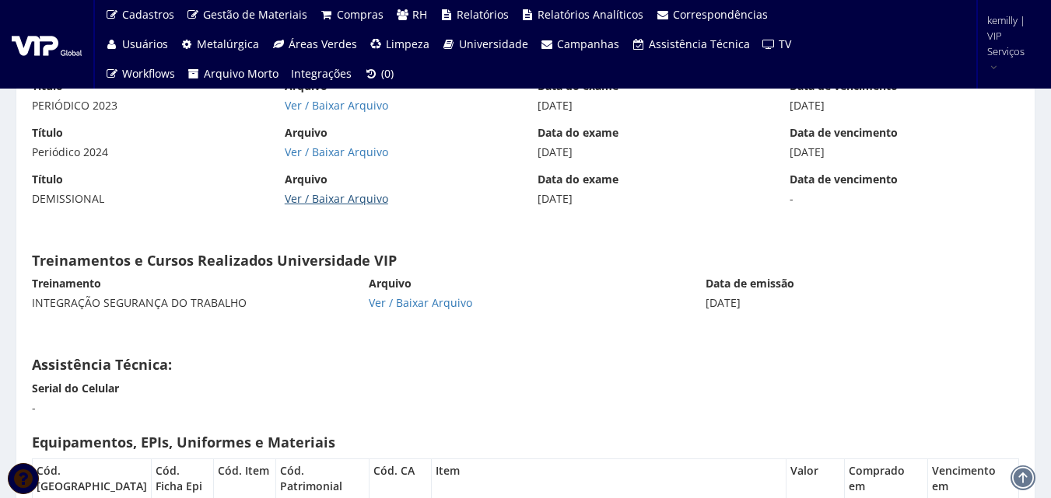
scroll to position [9704, 0]
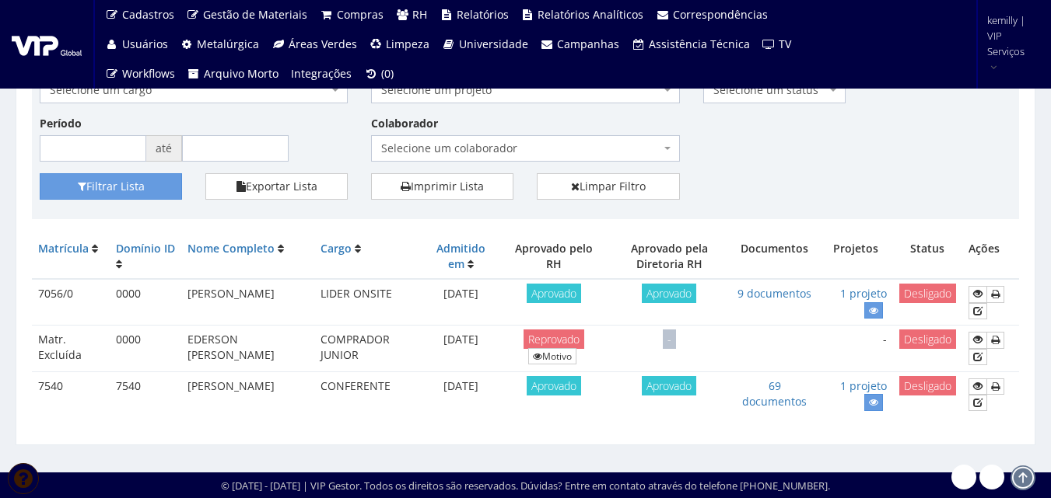
scroll to position [142, 0]
click at [879, 404] on link at bounding box center [873, 402] width 19 height 16
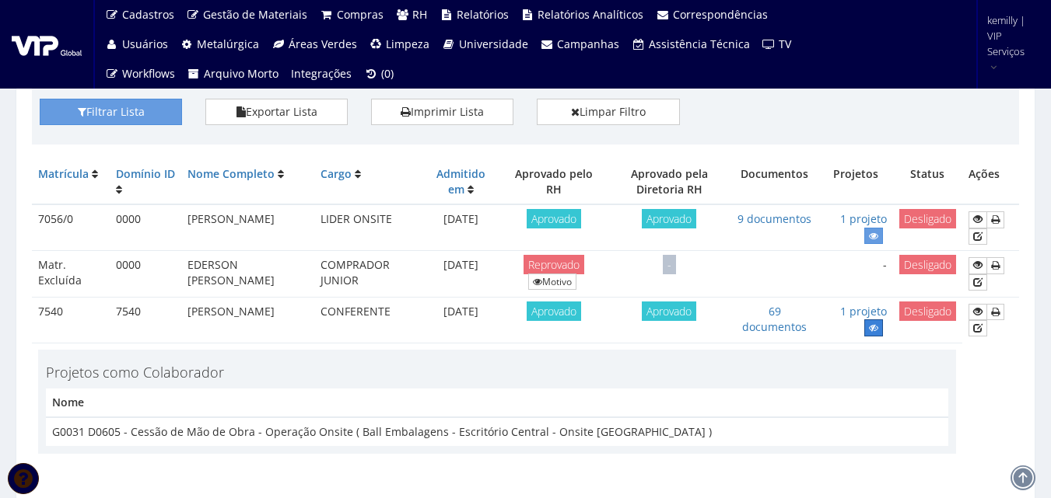
scroll to position [274, 0]
